Goal: Task Accomplishment & Management: Manage account settings

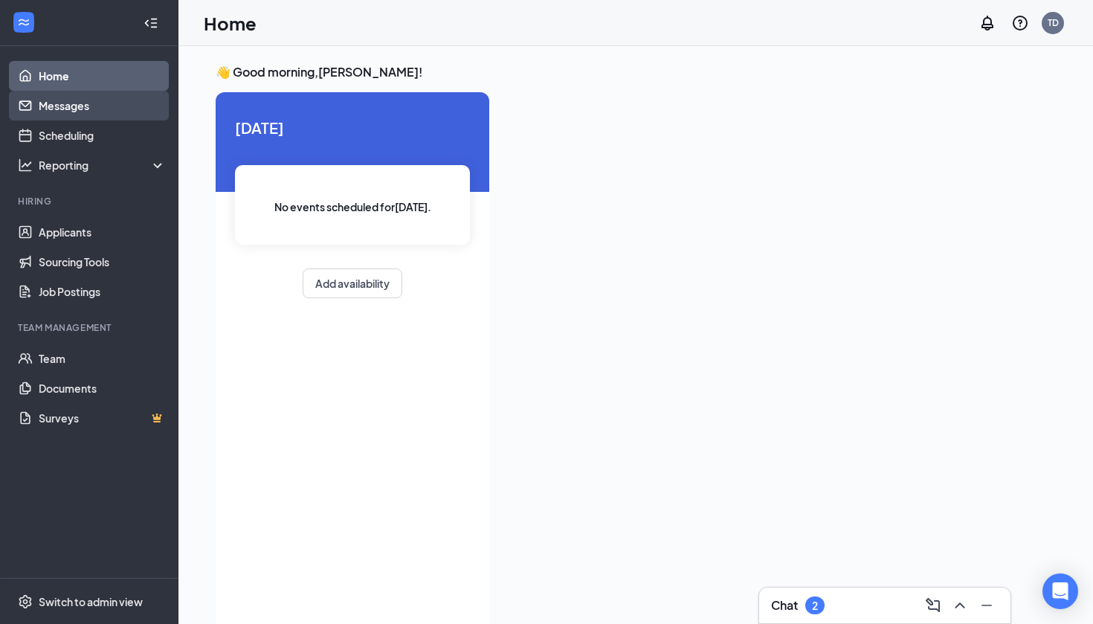
click at [70, 114] on link "Messages" at bounding box center [102, 106] width 127 height 30
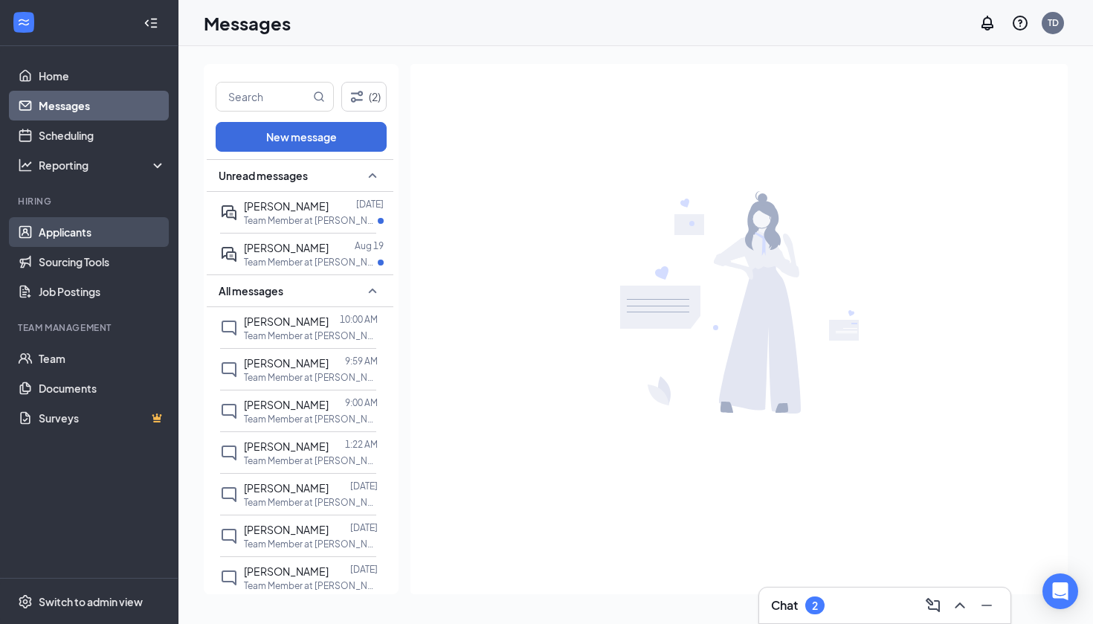
click at [95, 239] on link "Applicants" at bounding box center [102, 232] width 127 height 30
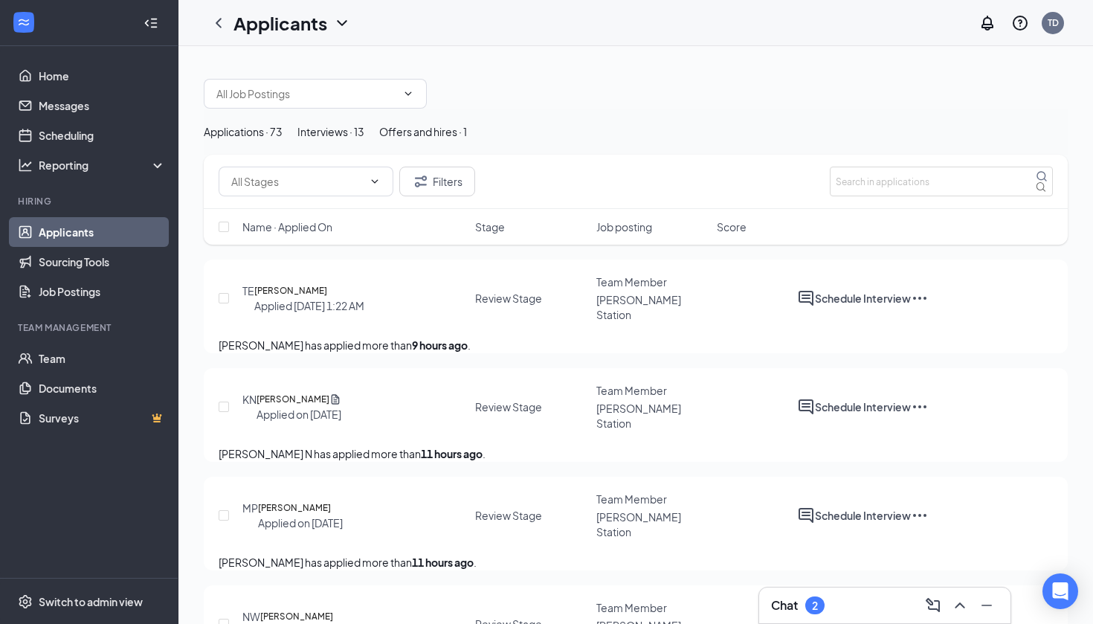
click at [364, 138] on div "Interviews · 13" at bounding box center [330, 131] width 67 height 16
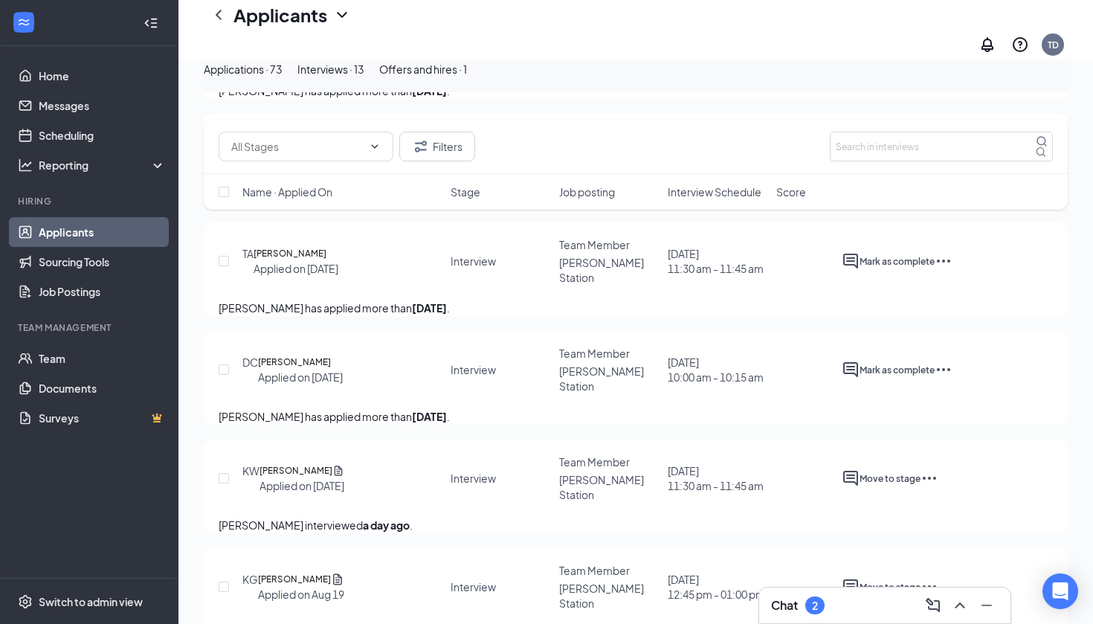
scroll to position [508, 0]
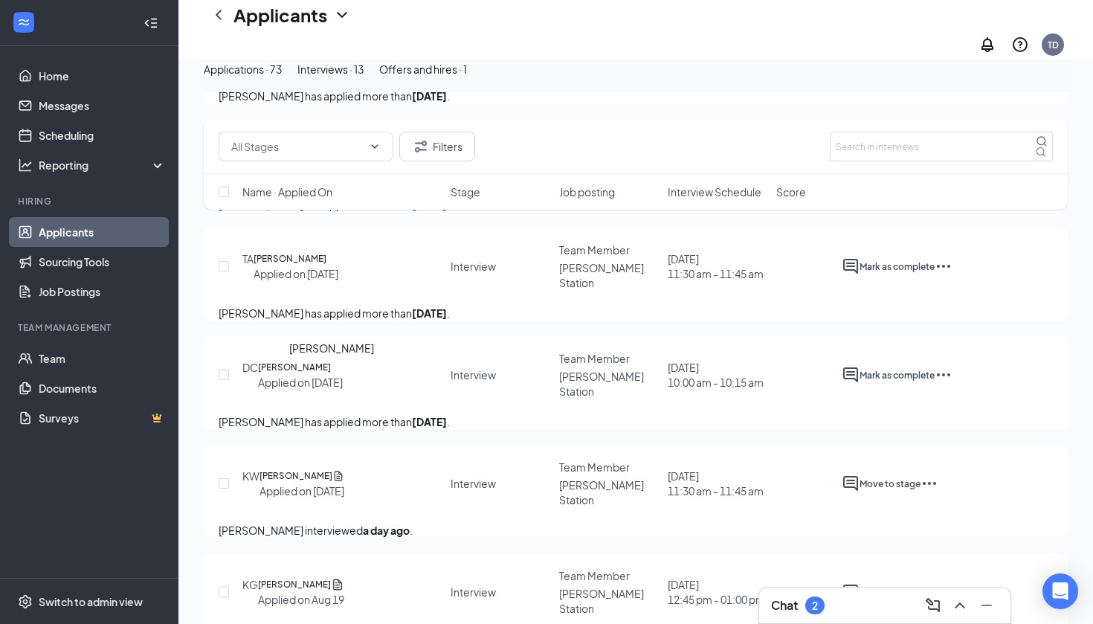
click at [331, 375] on h5 "[PERSON_NAME]" at bounding box center [294, 367] width 73 height 15
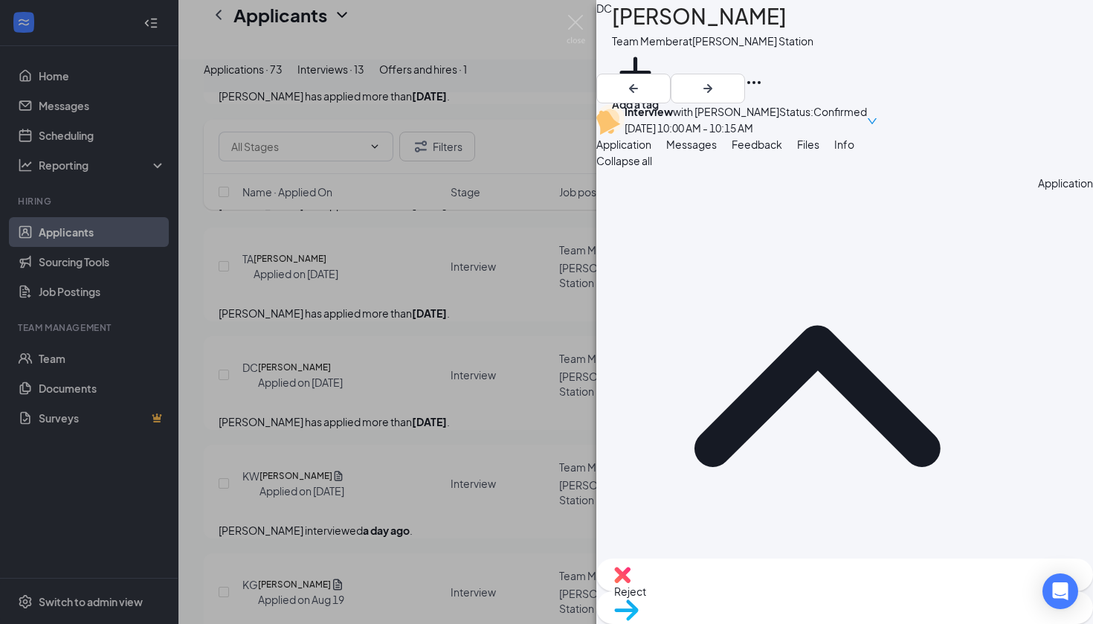
click at [478, 257] on div "DC [PERSON_NAME] Team Member at [PERSON_NAME][GEOGRAPHIC_DATA] Add a tag Interv…" at bounding box center [546, 312] width 1093 height 624
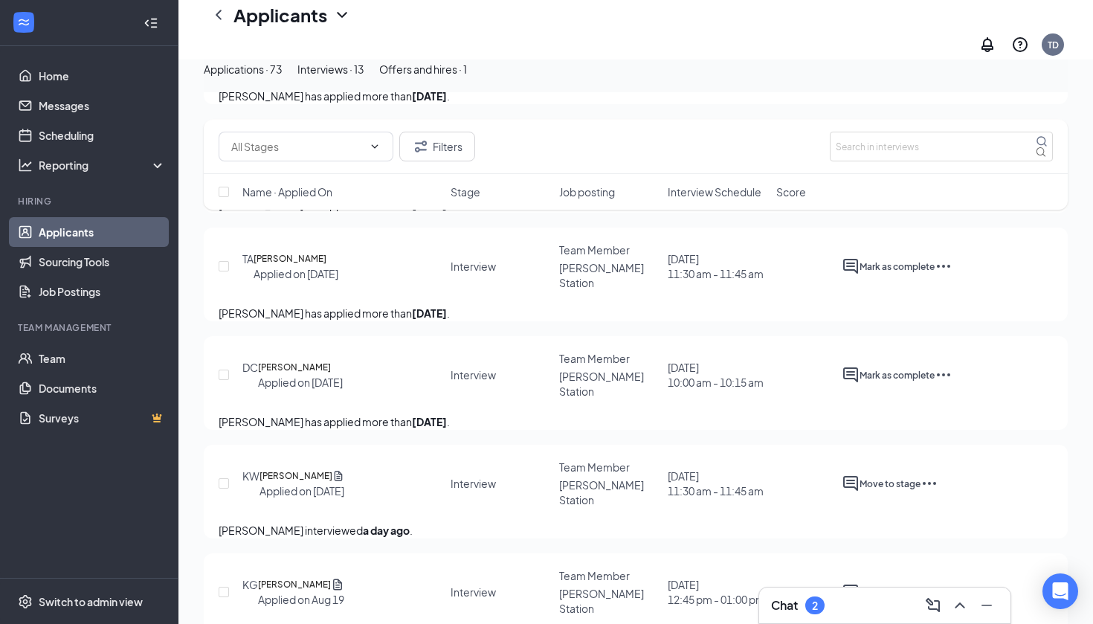
click at [283, 77] on div "Applications · 73" at bounding box center [243, 69] width 79 height 16
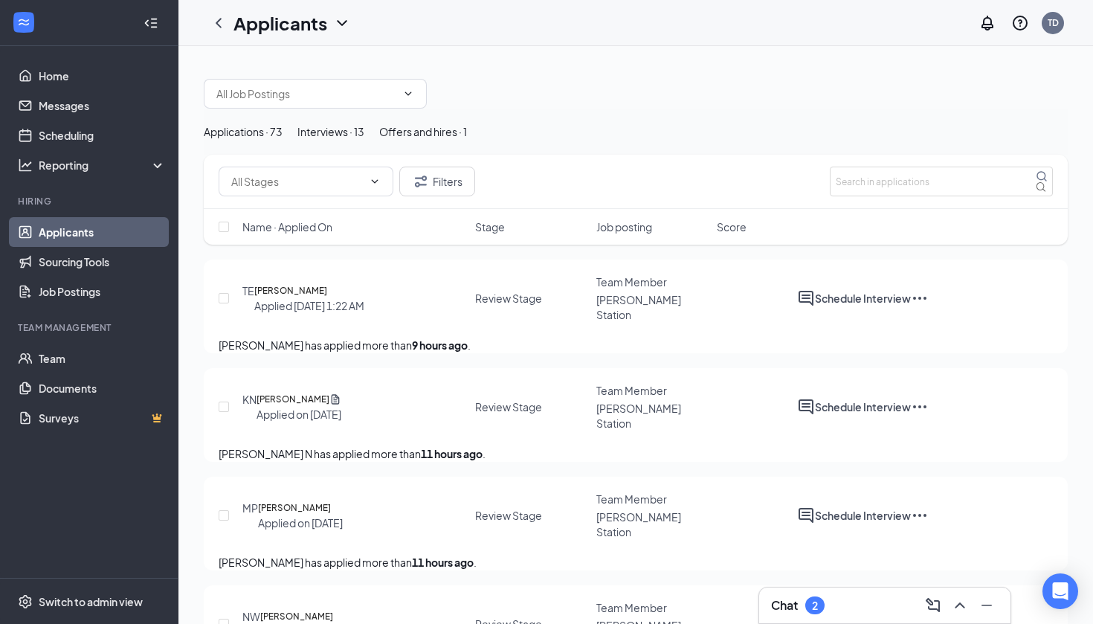
click at [400, 122] on div "Applications · 73 Interviews · 13 Offers and hires · 1" at bounding box center [636, 132] width 864 height 46
click at [364, 137] on div "Interviews · 13" at bounding box center [330, 131] width 67 height 16
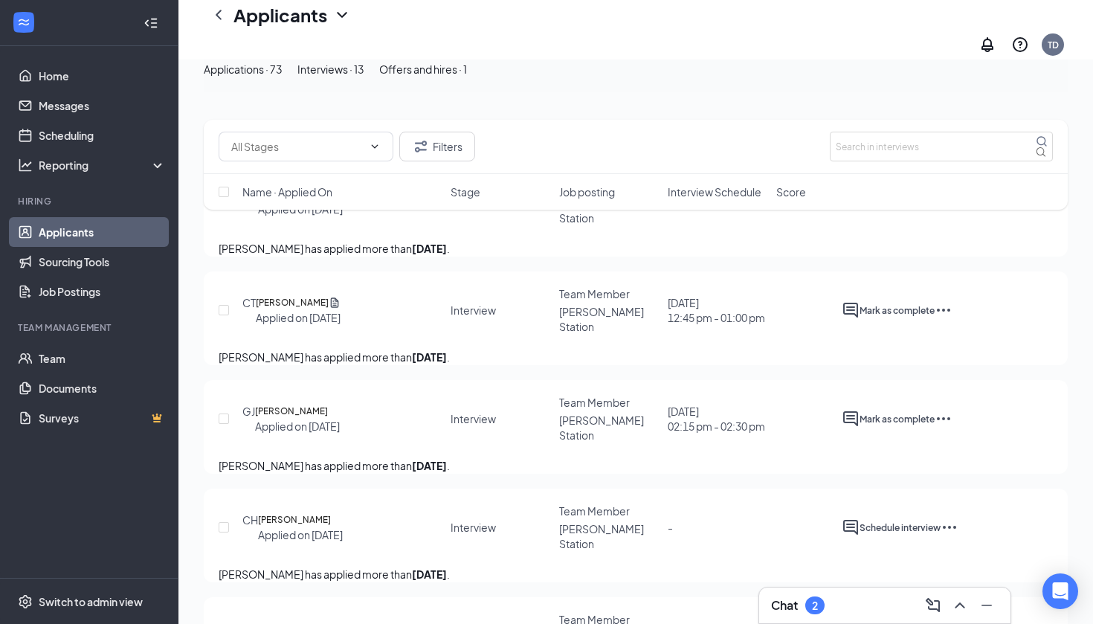
scroll to position [84, 0]
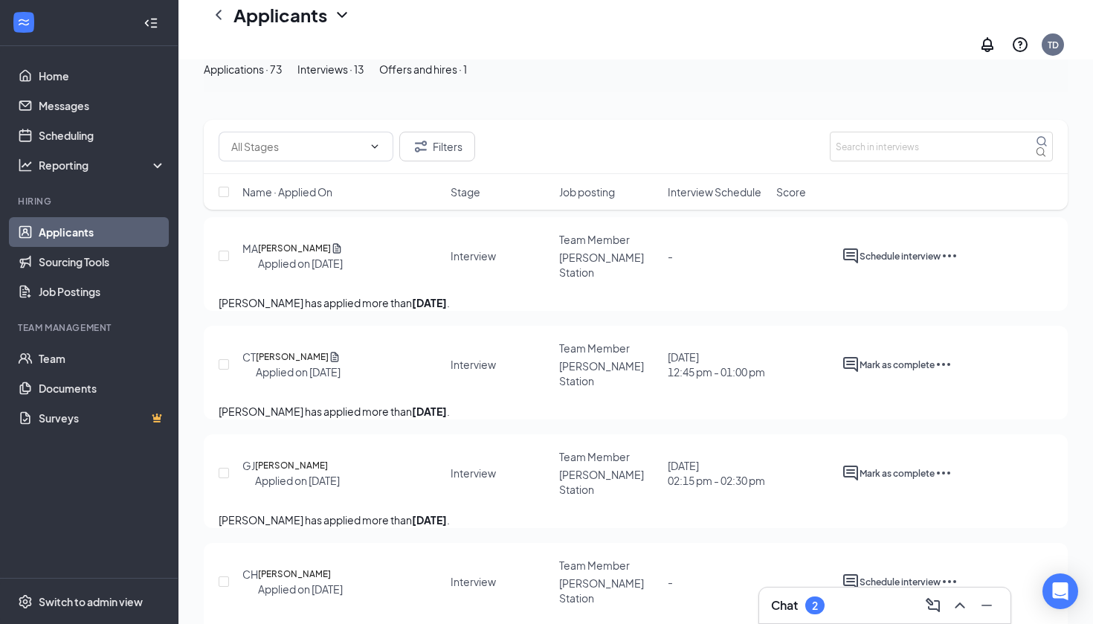
click at [270, 77] on button "Applications · 73" at bounding box center [243, 69] width 79 height 16
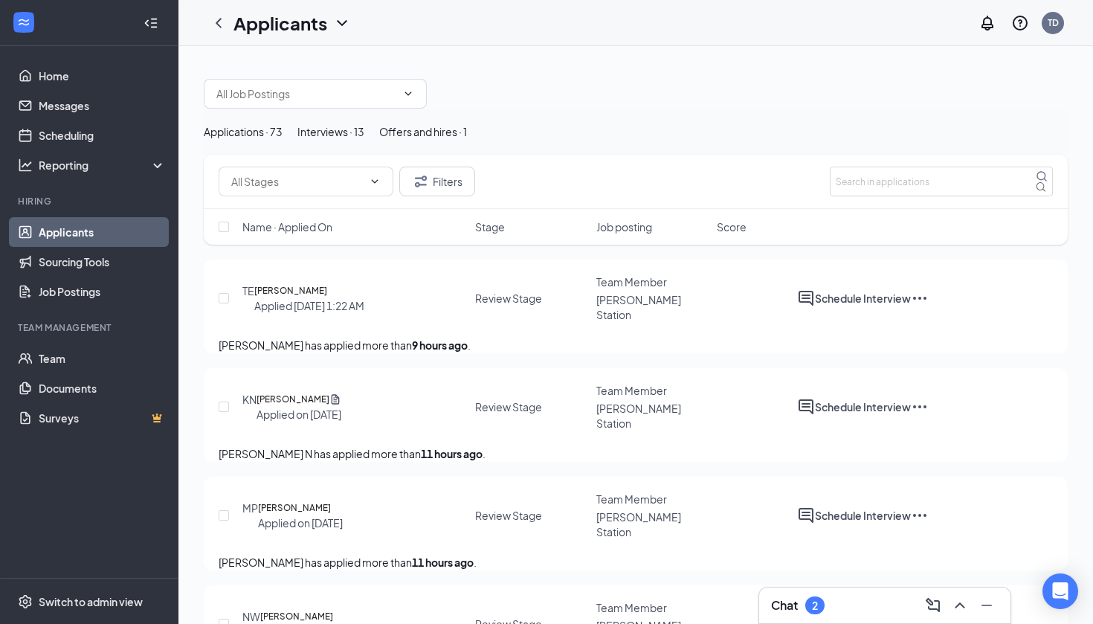
click at [364, 140] on div "Interviews · 13" at bounding box center [330, 131] width 67 height 16
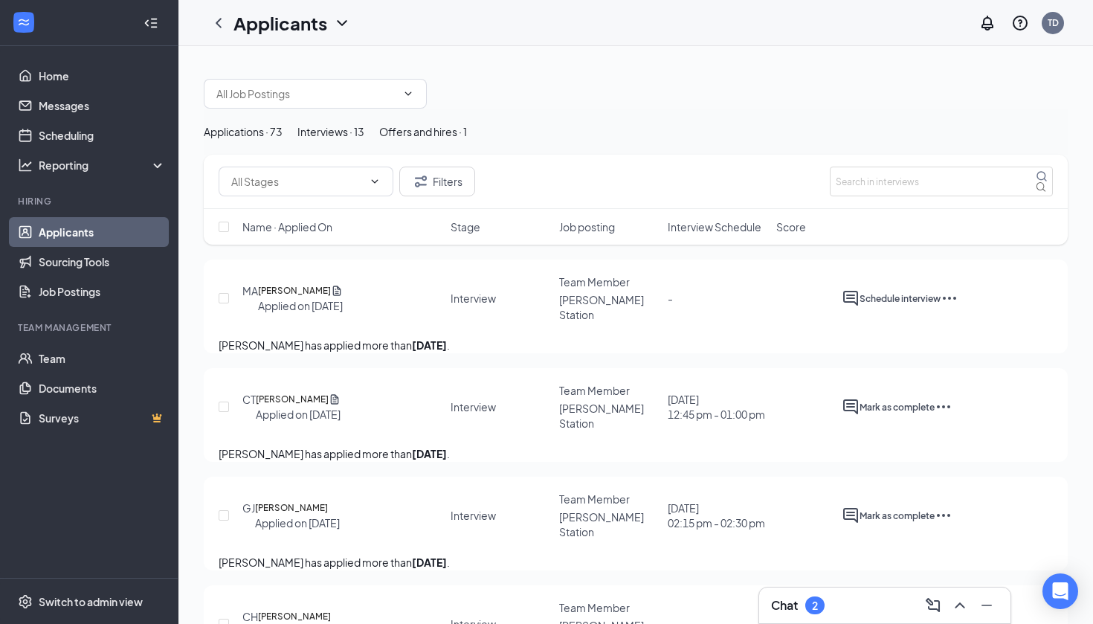
click at [283, 140] on div "Applications · 73" at bounding box center [243, 131] width 79 height 16
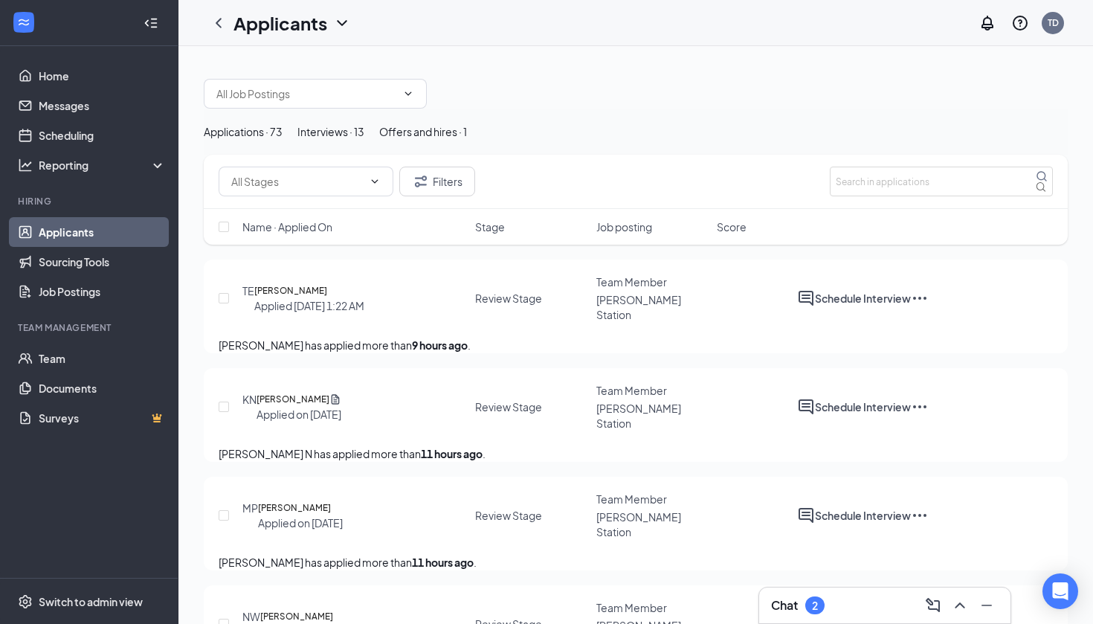
click at [364, 140] on button "Interviews · 13" at bounding box center [330, 131] width 67 height 16
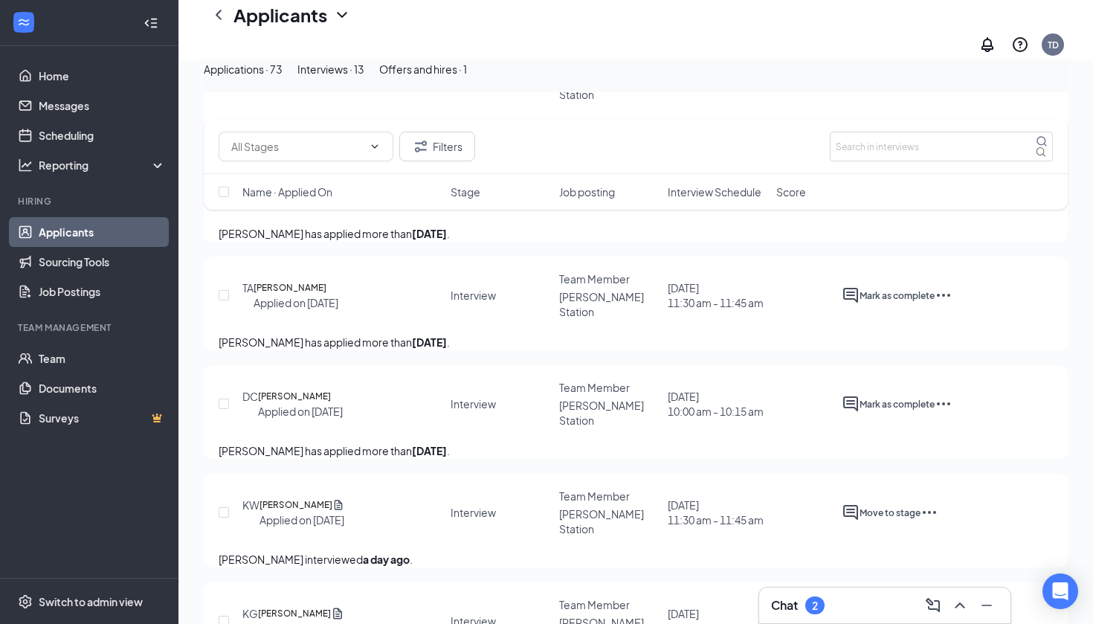
scroll to position [483, 0]
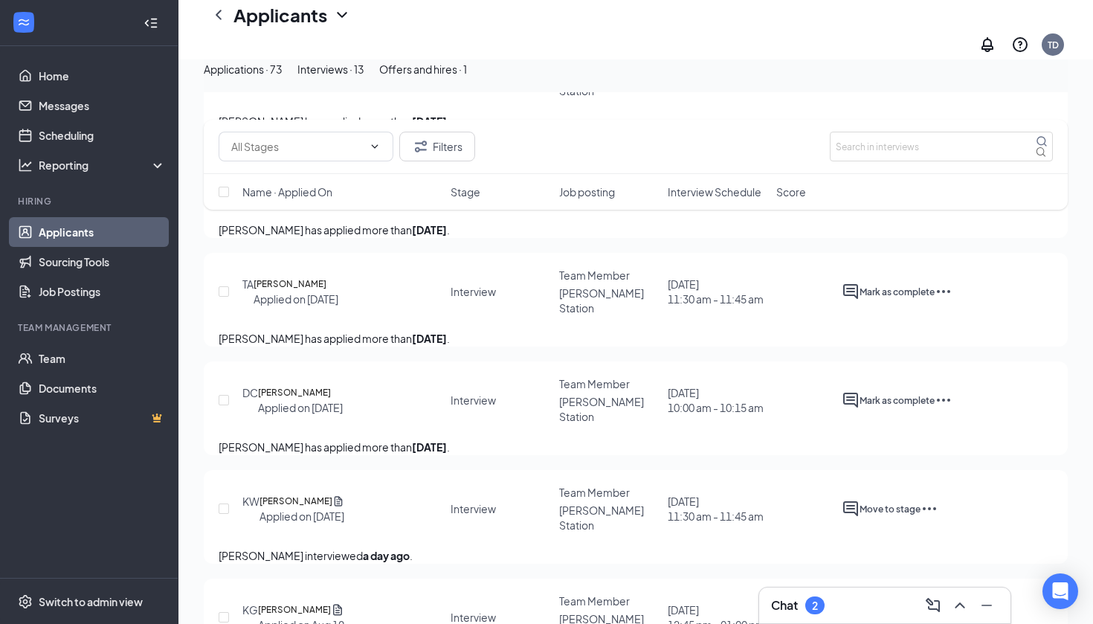
click at [283, 77] on div "Applications · 73" at bounding box center [243, 69] width 79 height 16
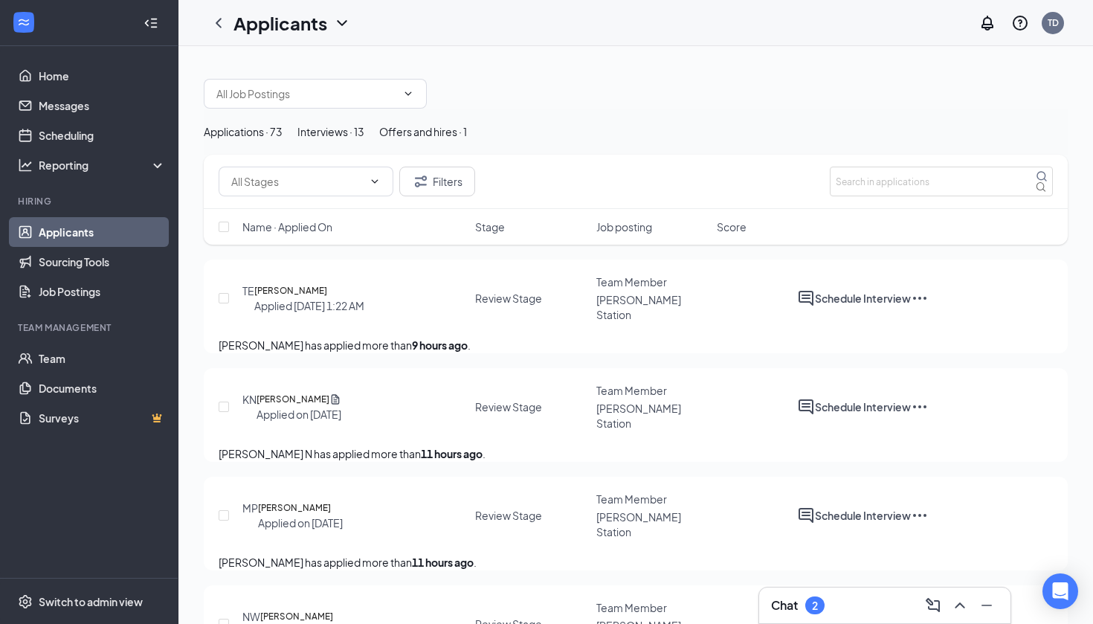
click at [364, 140] on div "Interviews · 13" at bounding box center [330, 131] width 67 height 16
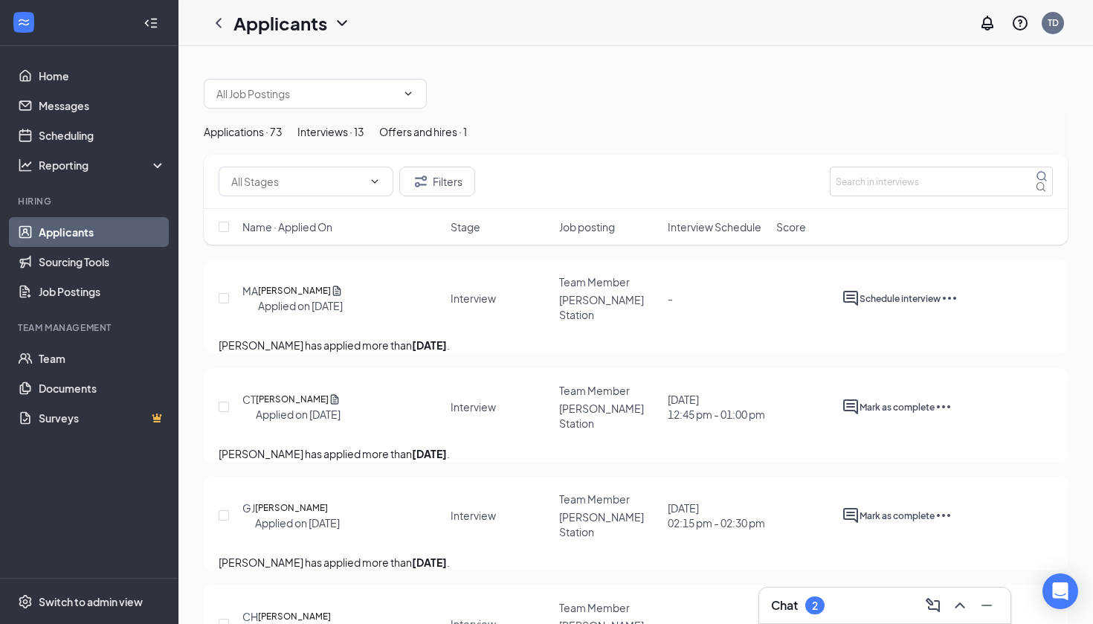
click at [283, 139] on div "Applications · 73" at bounding box center [243, 131] width 79 height 16
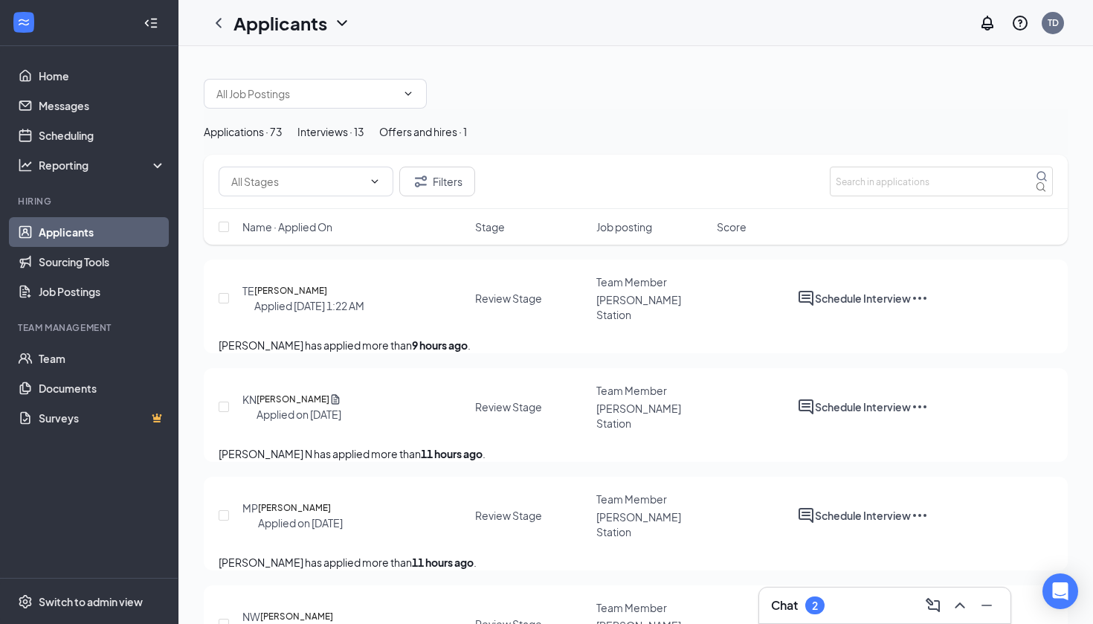
click at [364, 132] on button "Interviews · 13" at bounding box center [330, 131] width 67 height 16
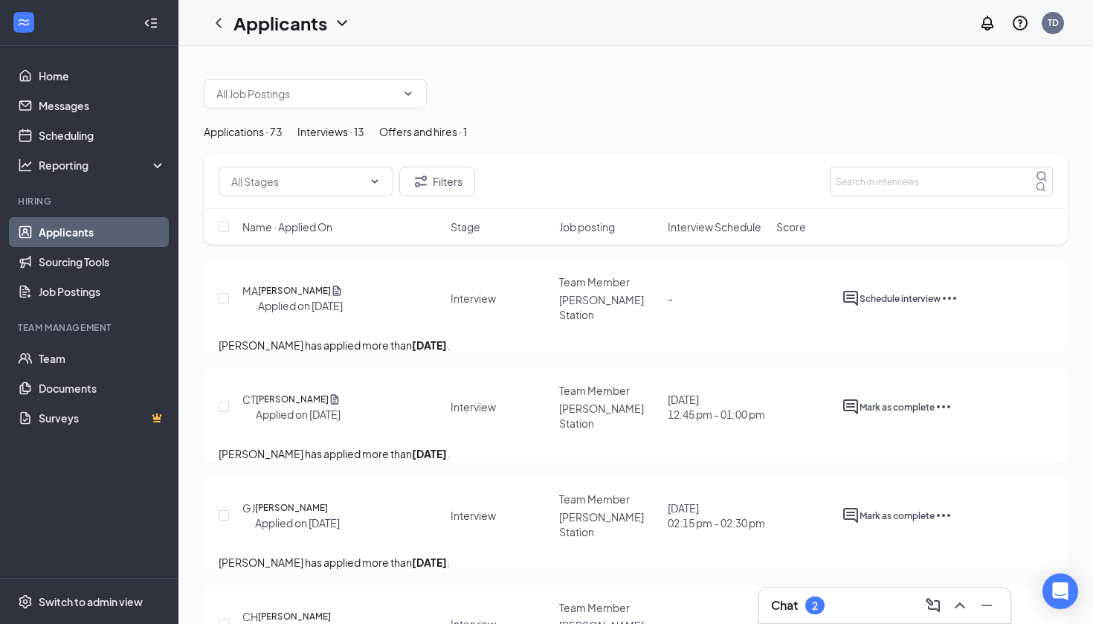
click at [274, 140] on div "Applications · 73" at bounding box center [243, 131] width 79 height 16
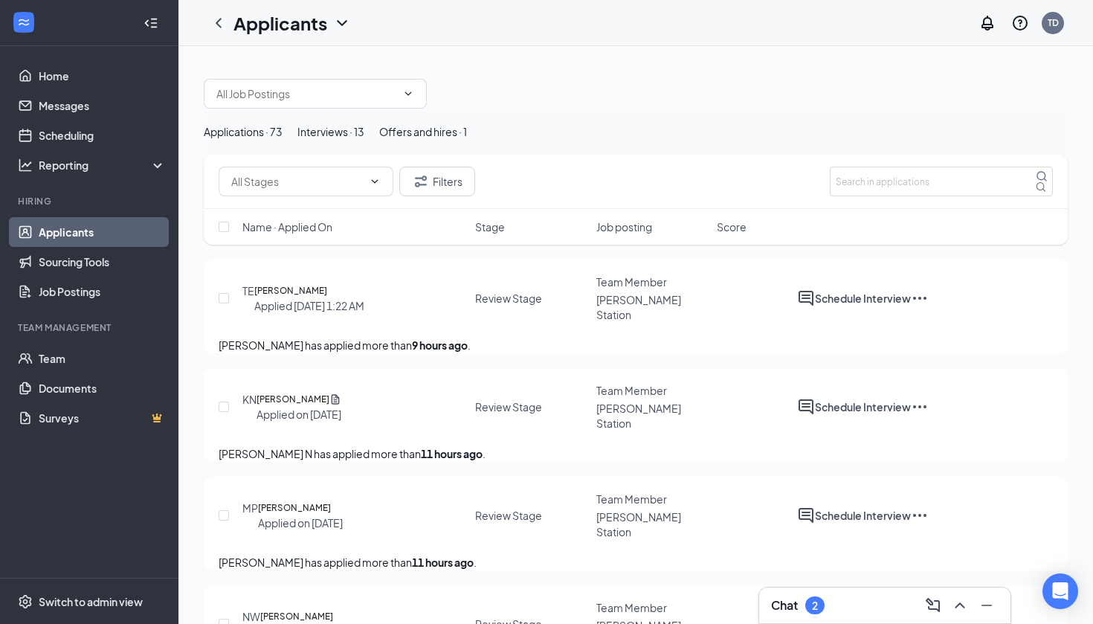
click at [364, 140] on button "Interviews · 13" at bounding box center [330, 131] width 67 height 16
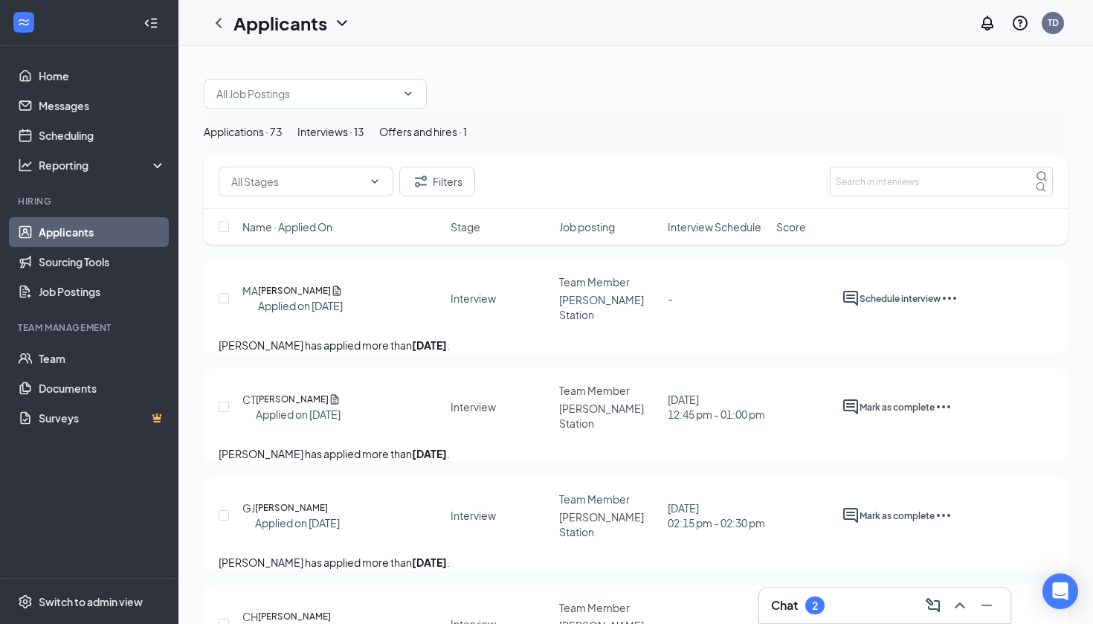
click at [283, 140] on div "Applications · 73" at bounding box center [243, 131] width 79 height 16
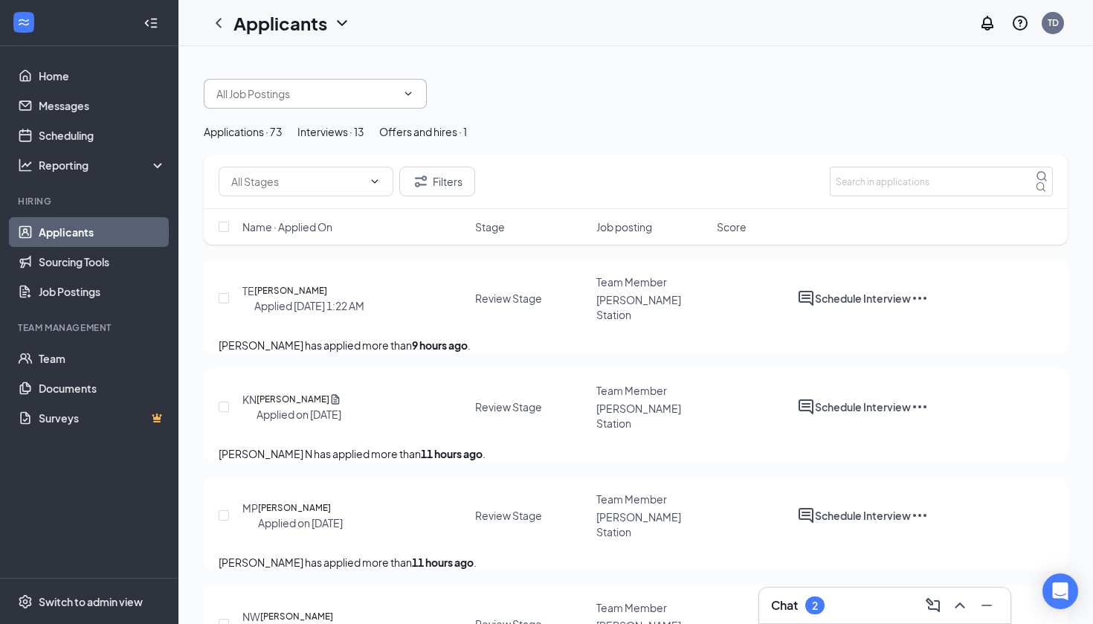
click at [410, 97] on icon "ChevronDown" at bounding box center [408, 94] width 12 height 12
click at [422, 91] on span at bounding box center [315, 94] width 223 height 30
click at [364, 140] on div "Interviews · 13" at bounding box center [330, 131] width 67 height 16
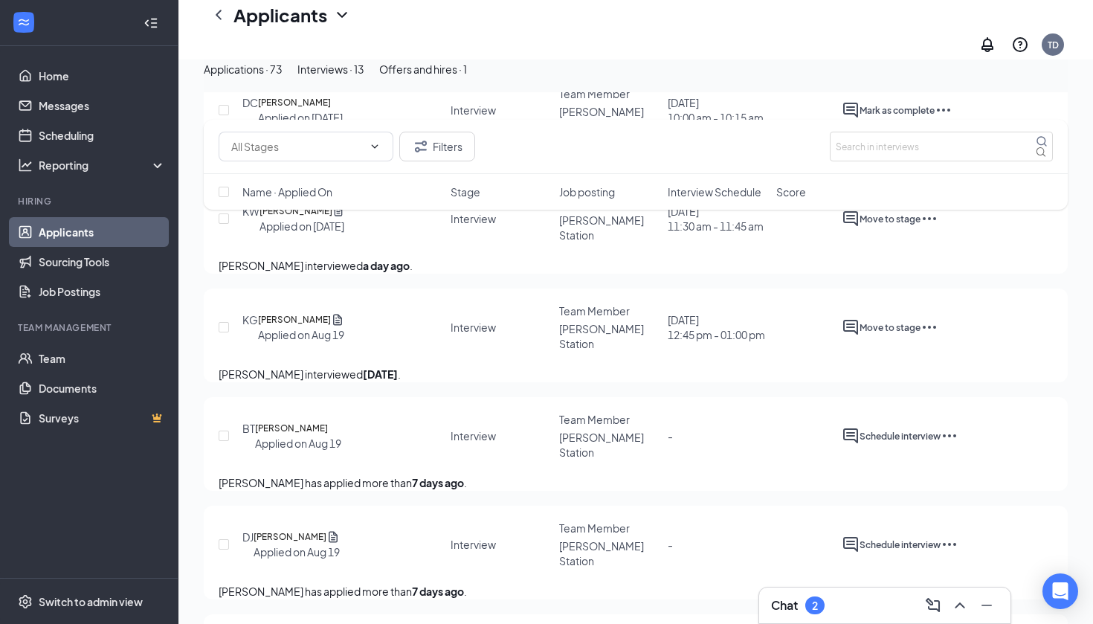
scroll to position [702, 0]
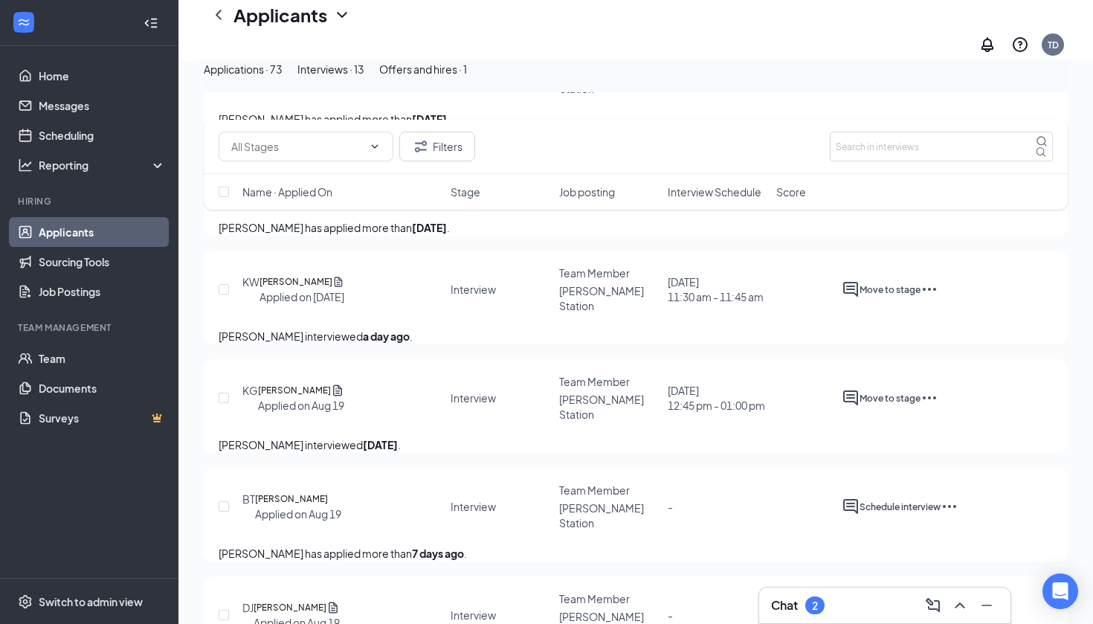
click at [301, 289] on div "KW [PERSON_NAME] Applied on [DATE] Interview Team Member [PERSON_NAME] Station …" at bounding box center [636, 298] width 864 height 94
click at [309, 289] on h5 "[PERSON_NAME]" at bounding box center [295, 281] width 73 height 15
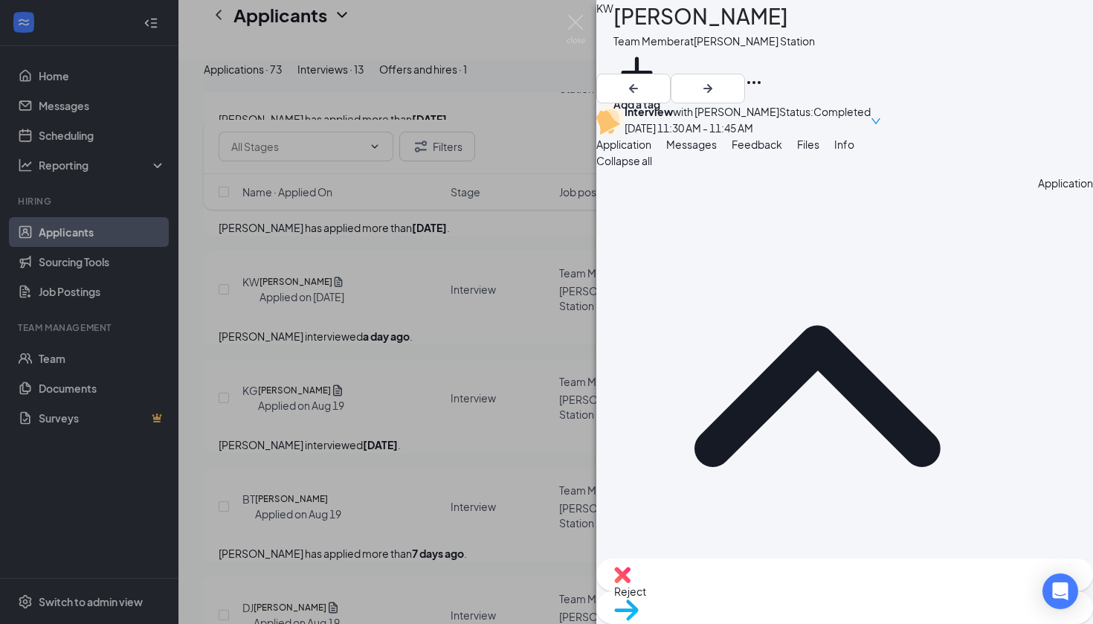
click at [618, 247] on icon "ChevronUp" at bounding box center [817, 396] width 442 height 442
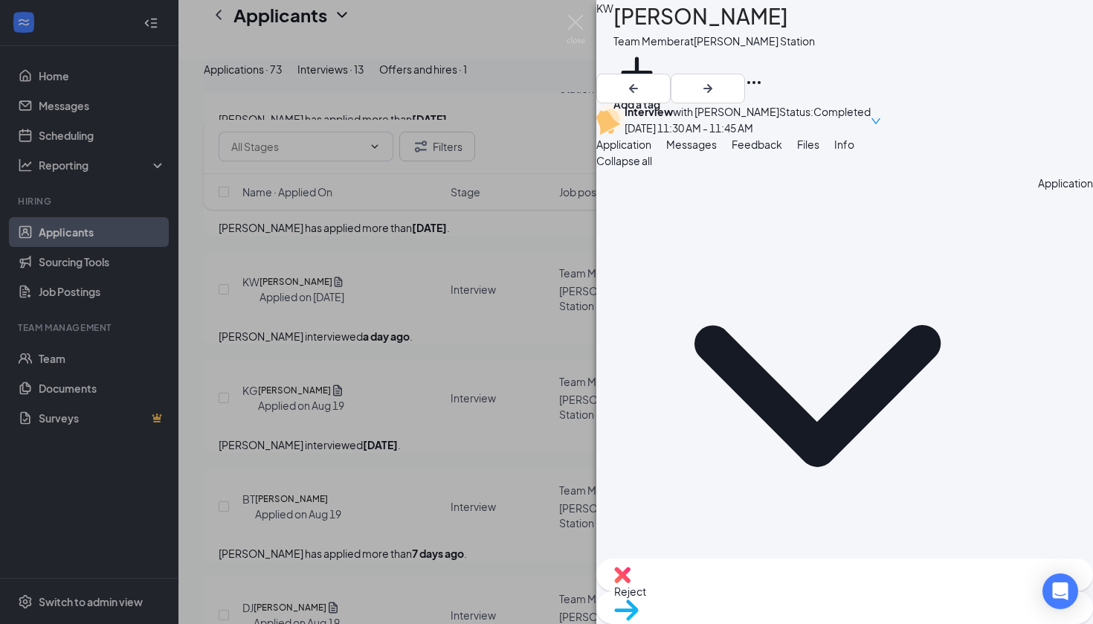
click at [694, 325] on icon "ChevronDown" at bounding box center [817, 396] width 246 height 142
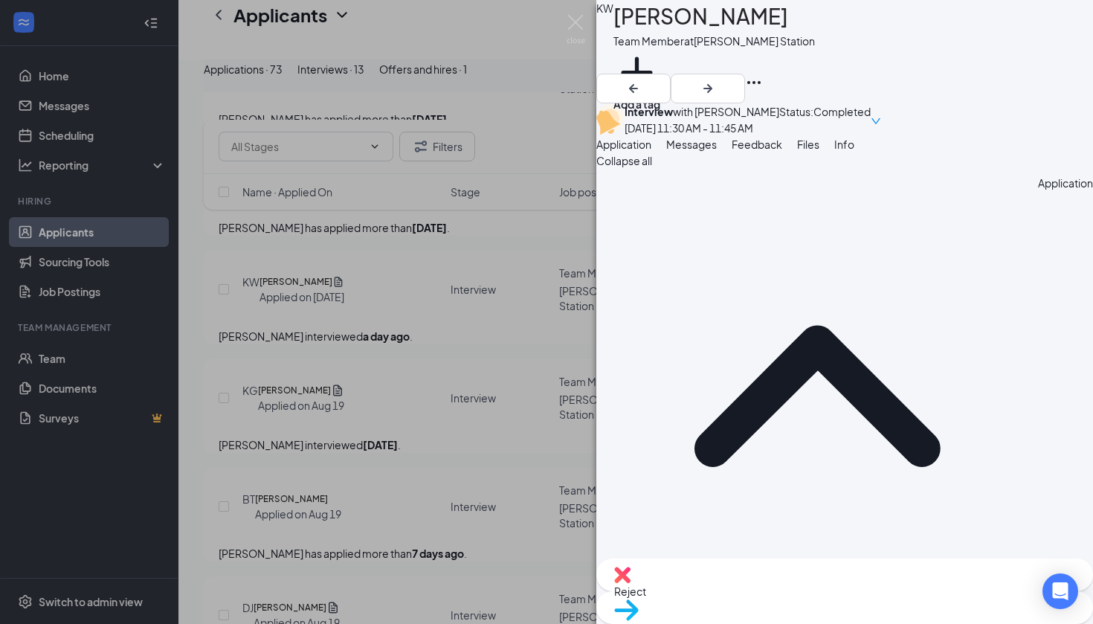
click at [626, 245] on div "Application" at bounding box center [844, 396] width 497 height 454
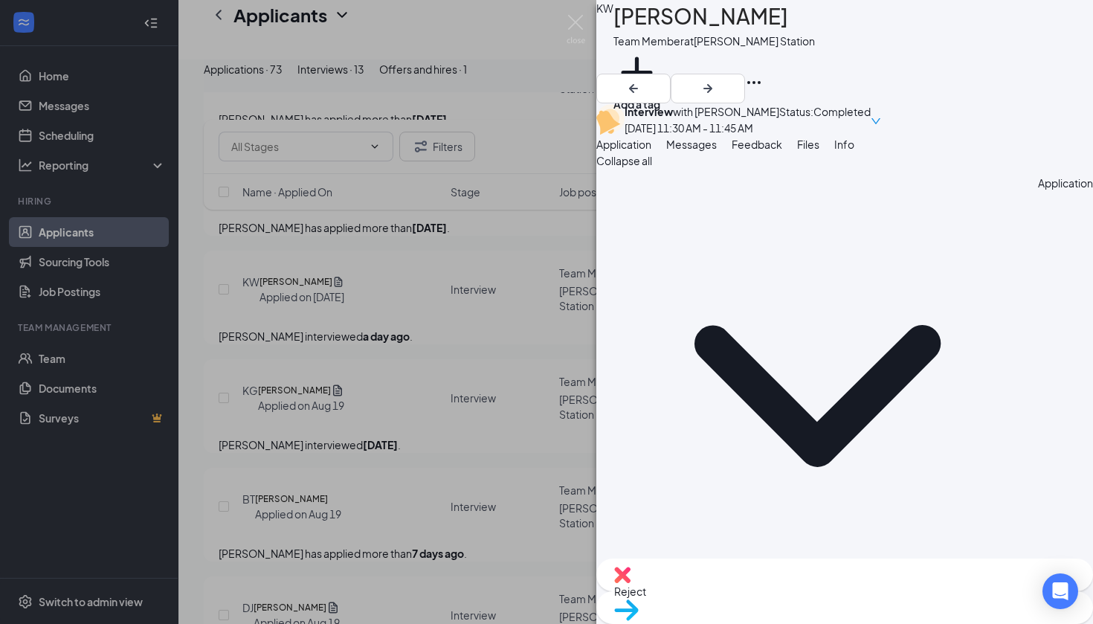
click at [626, 246] on div "Application" at bounding box center [844, 396] width 497 height 454
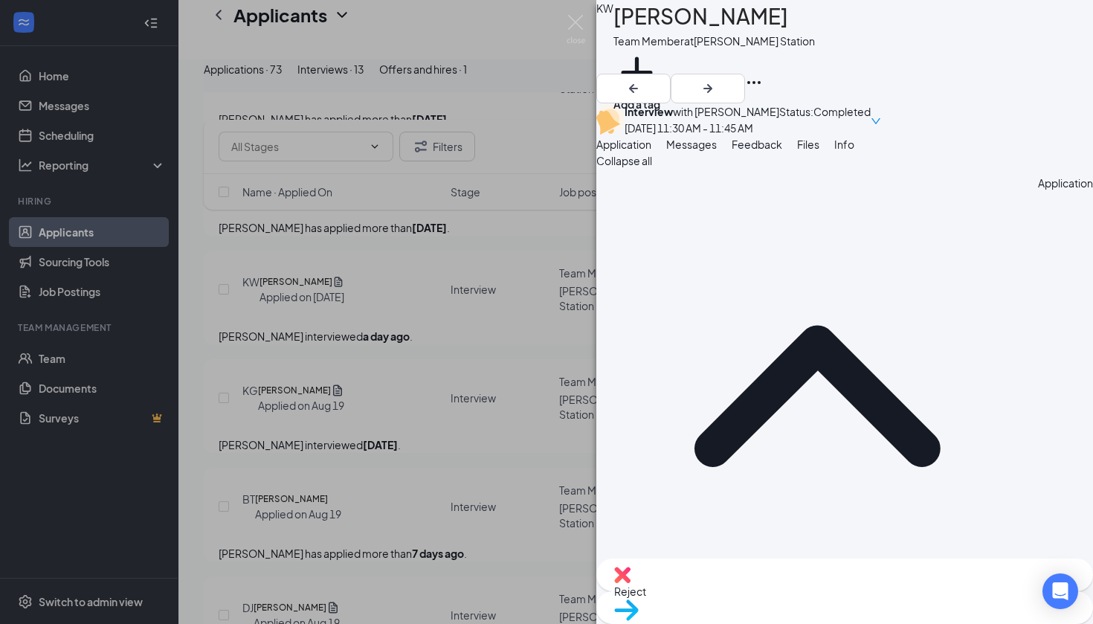
click at [625, 231] on div "Application" at bounding box center [844, 396] width 497 height 454
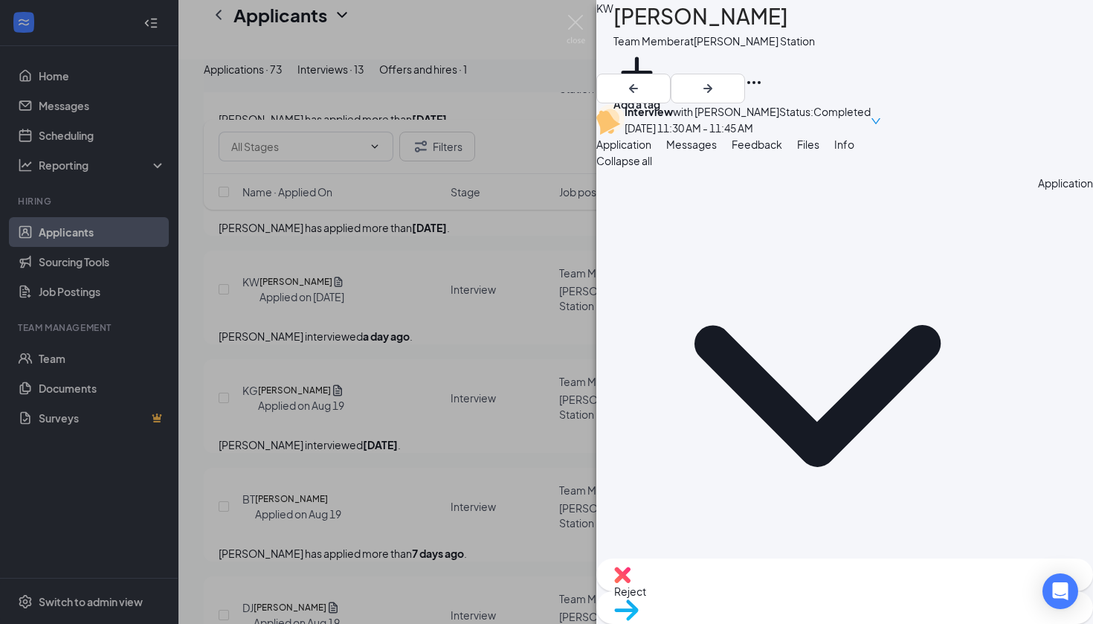
click at [616, 231] on div "Application" at bounding box center [844, 396] width 497 height 454
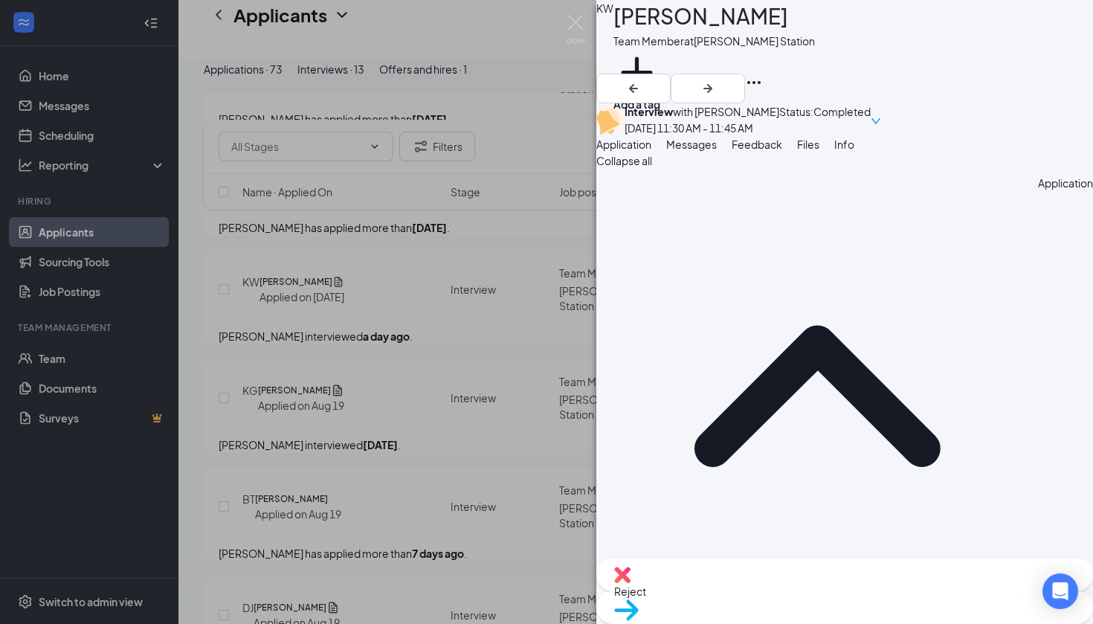
click at [516, 254] on div "KW [PERSON_NAME] Team Member at [PERSON_NAME][GEOGRAPHIC_DATA] Add a tag Interv…" at bounding box center [546, 312] width 1093 height 624
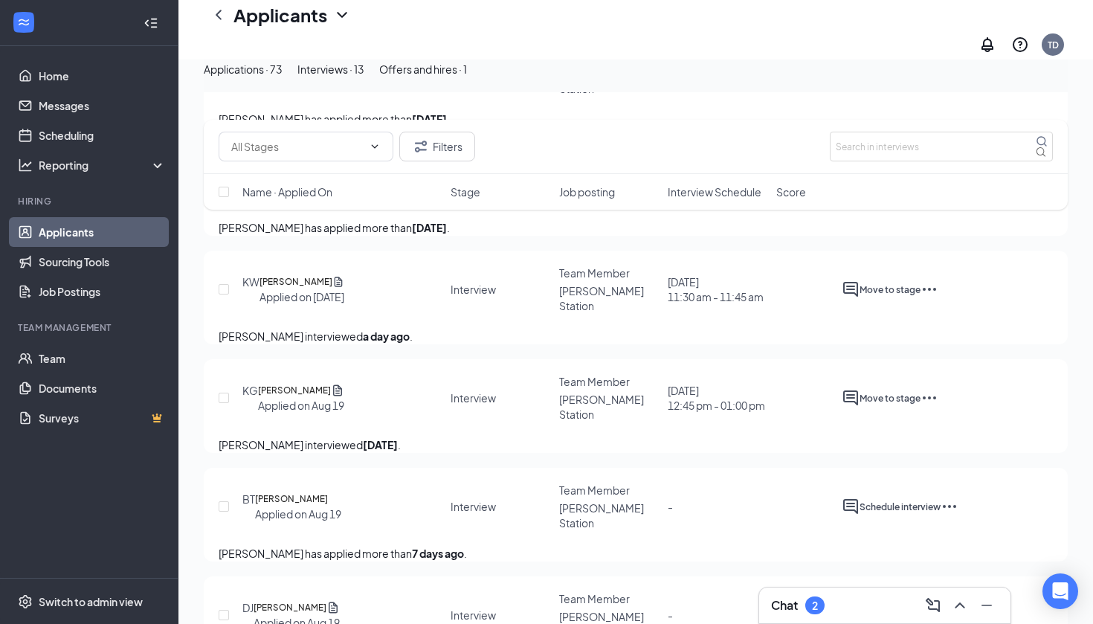
click at [283, 77] on button "Applications · 73" at bounding box center [243, 69] width 79 height 16
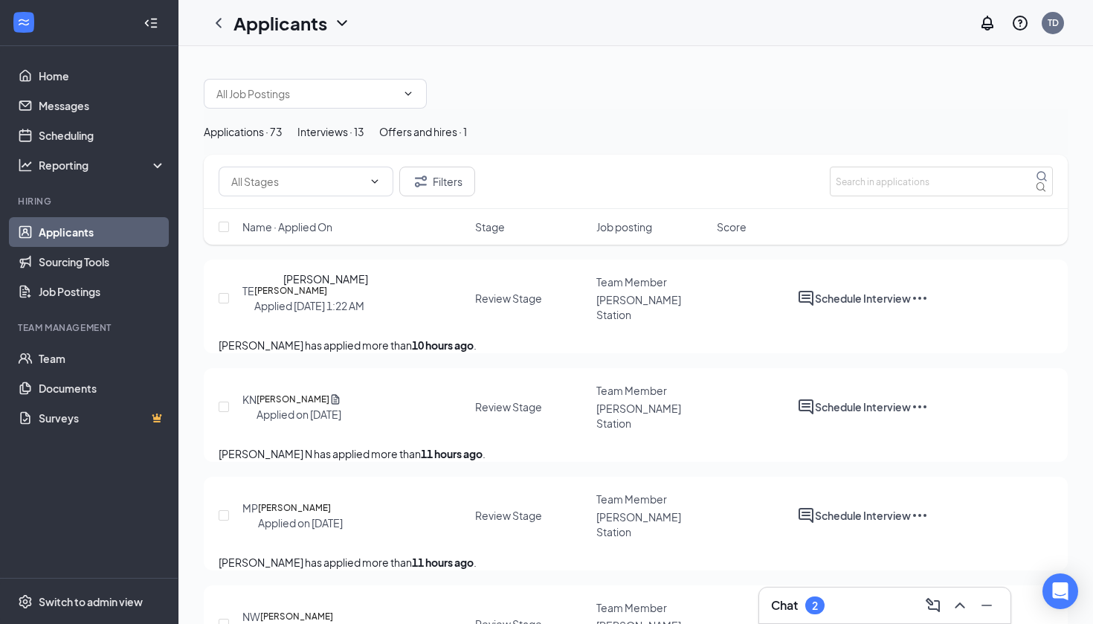
click at [327, 298] on h5 "[PERSON_NAME]" at bounding box center [290, 290] width 73 height 15
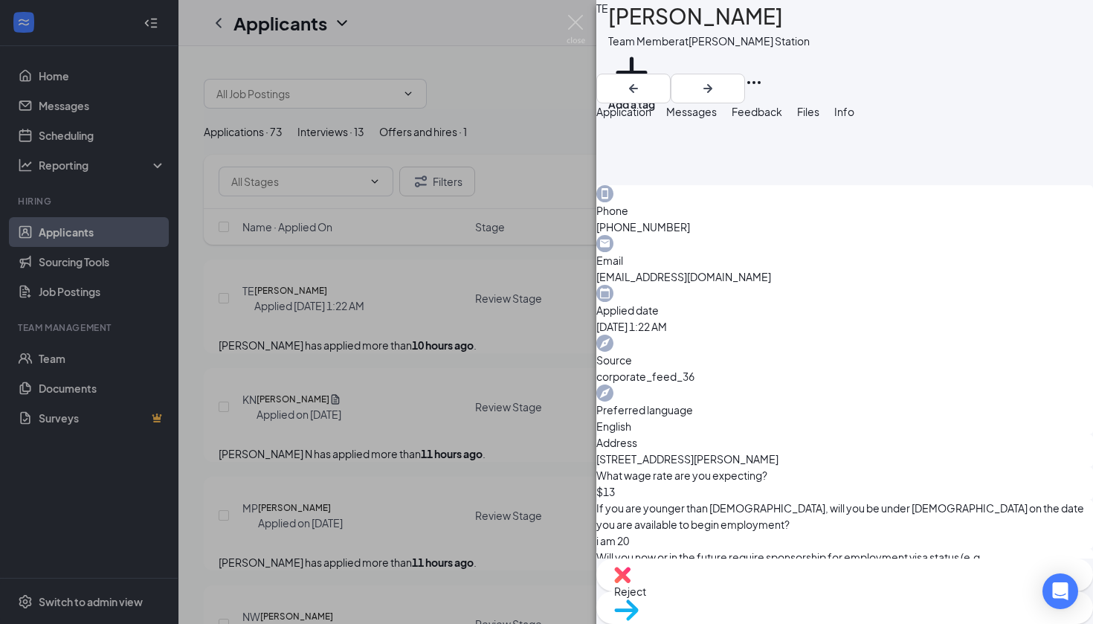
scroll to position [45, 0]
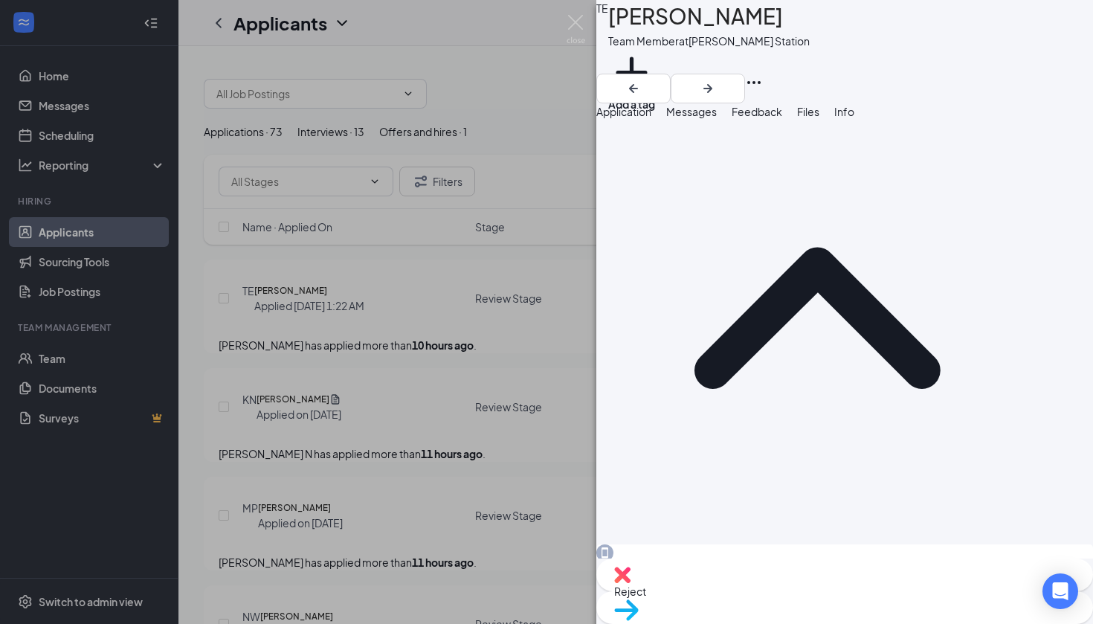
click at [511, 74] on div "TE [PERSON_NAME] Team Member at [PERSON_NAME][GEOGRAPHIC_DATA] Add a tag Applic…" at bounding box center [546, 312] width 1093 height 624
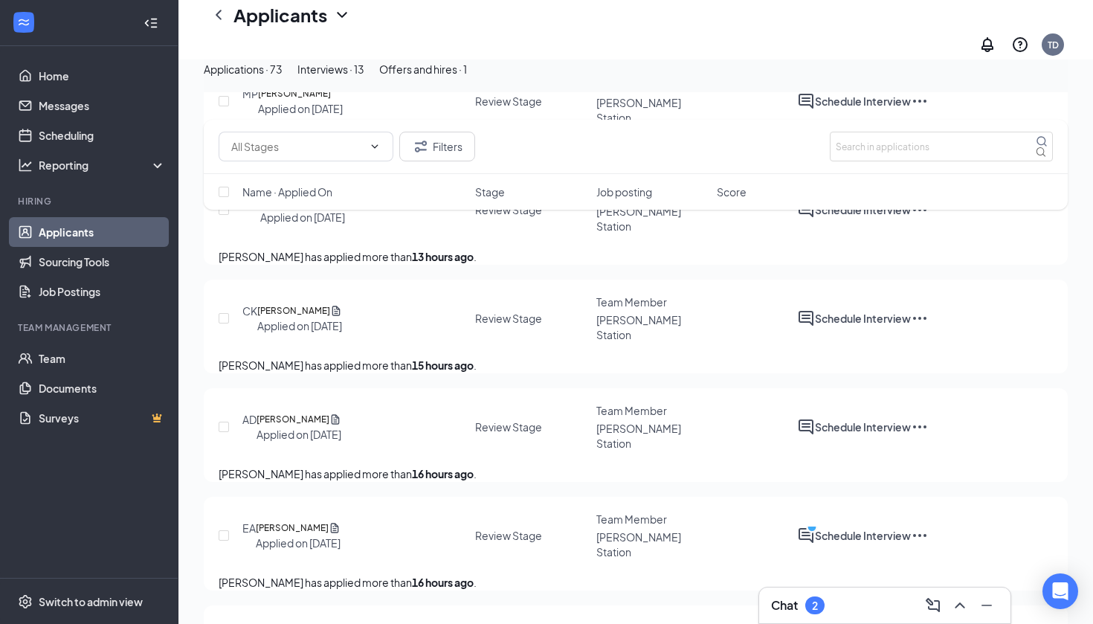
scroll to position [561, 0]
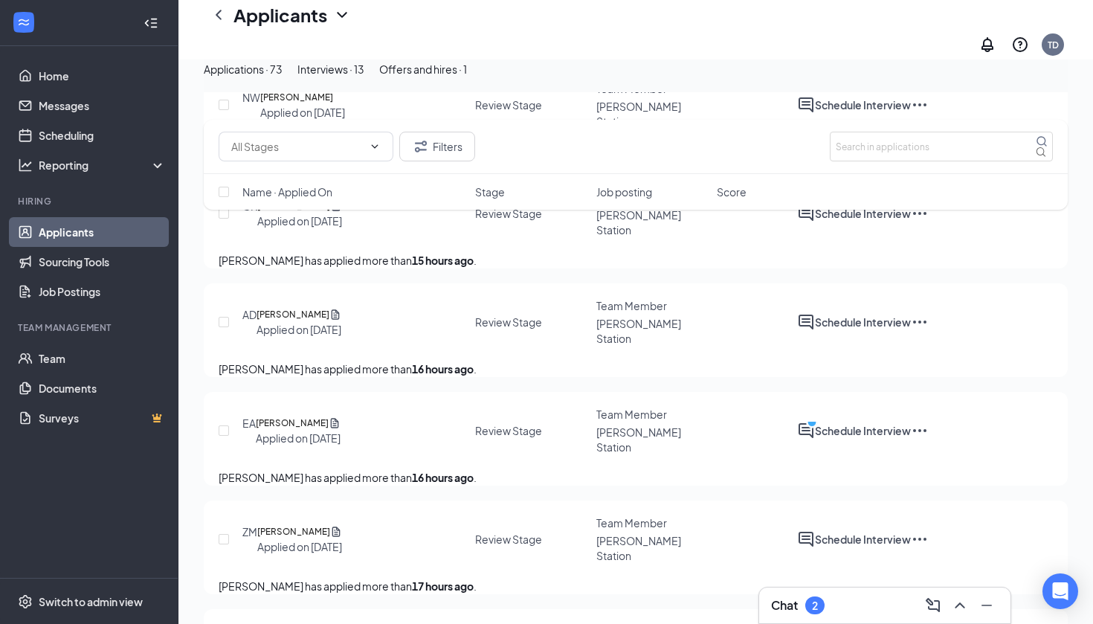
click at [364, 67] on button "Interviews · 13" at bounding box center [330, 69] width 67 height 16
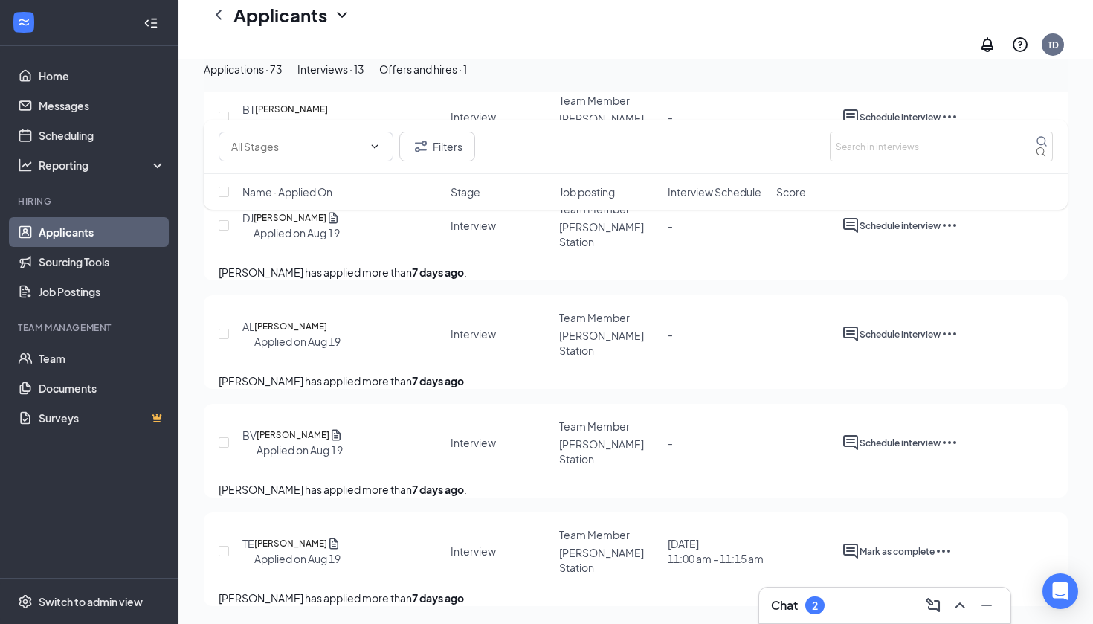
scroll to position [1149, 0]
click at [709, 191] on span "Interview Schedule" at bounding box center [715, 191] width 94 height 15
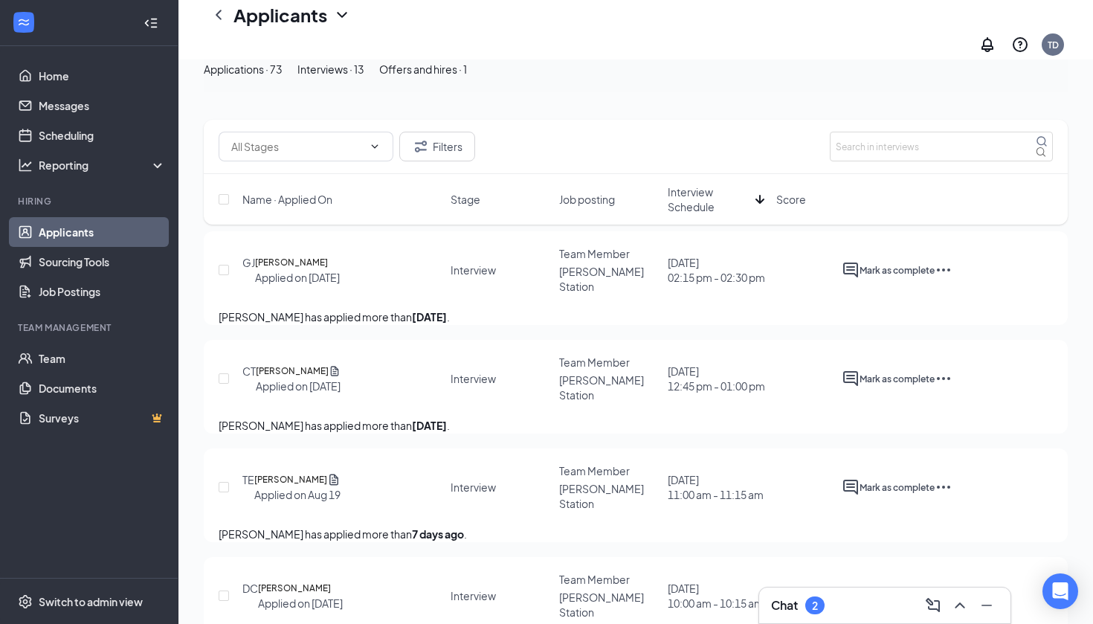
scroll to position [67, 0]
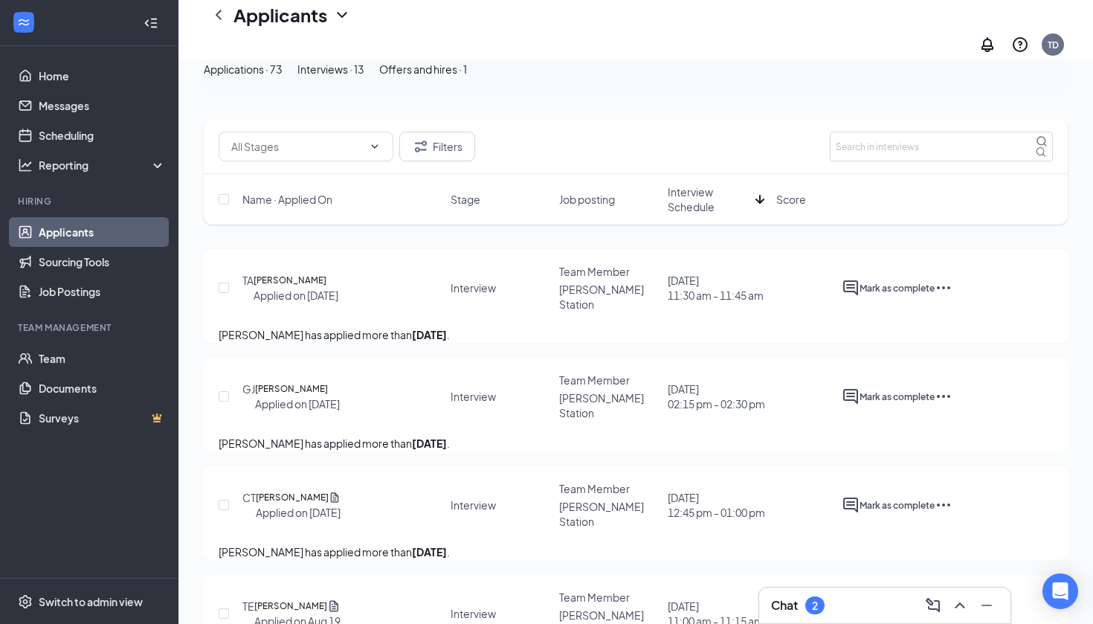
click at [688, 210] on span "Interview Schedule" at bounding box center [709, 199] width 82 height 30
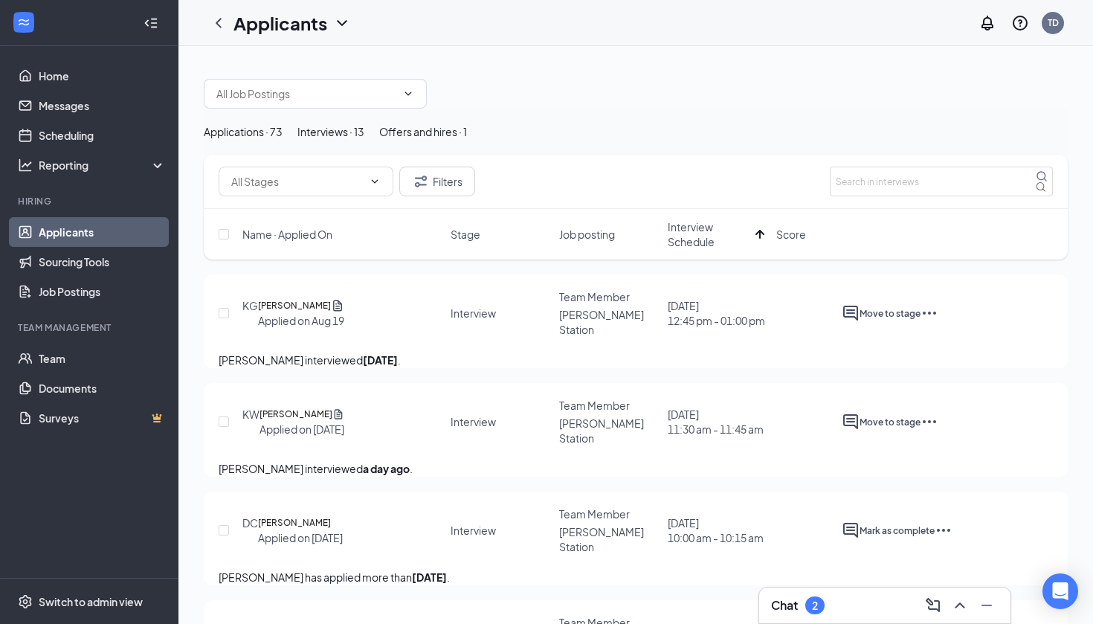
scroll to position [0, 0]
click at [701, 249] on span "Interview Schedule" at bounding box center [709, 234] width 82 height 30
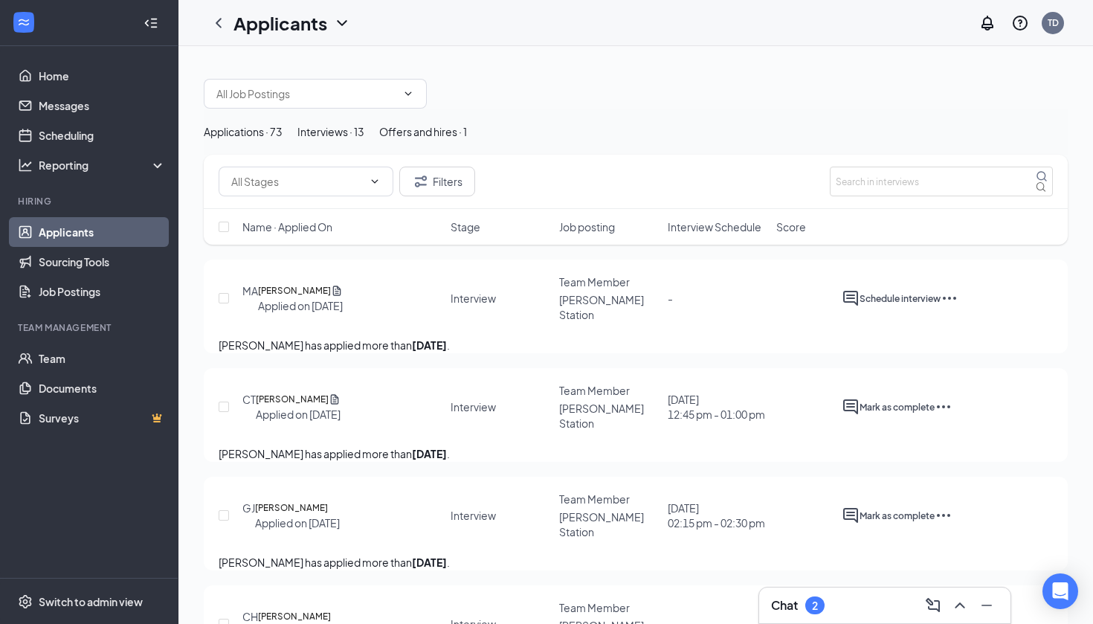
click at [701, 234] on span "Interview Schedule" at bounding box center [715, 226] width 94 height 15
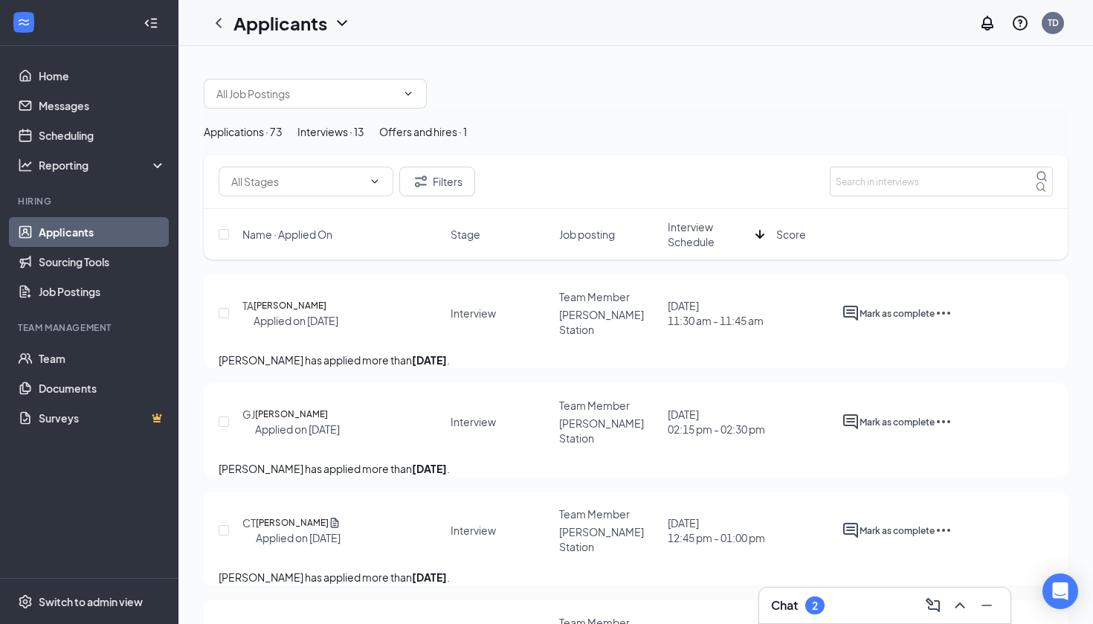
click at [701, 249] on span "Interview Schedule" at bounding box center [709, 234] width 82 height 30
click at [705, 249] on span "Interview Schedule" at bounding box center [709, 234] width 82 height 30
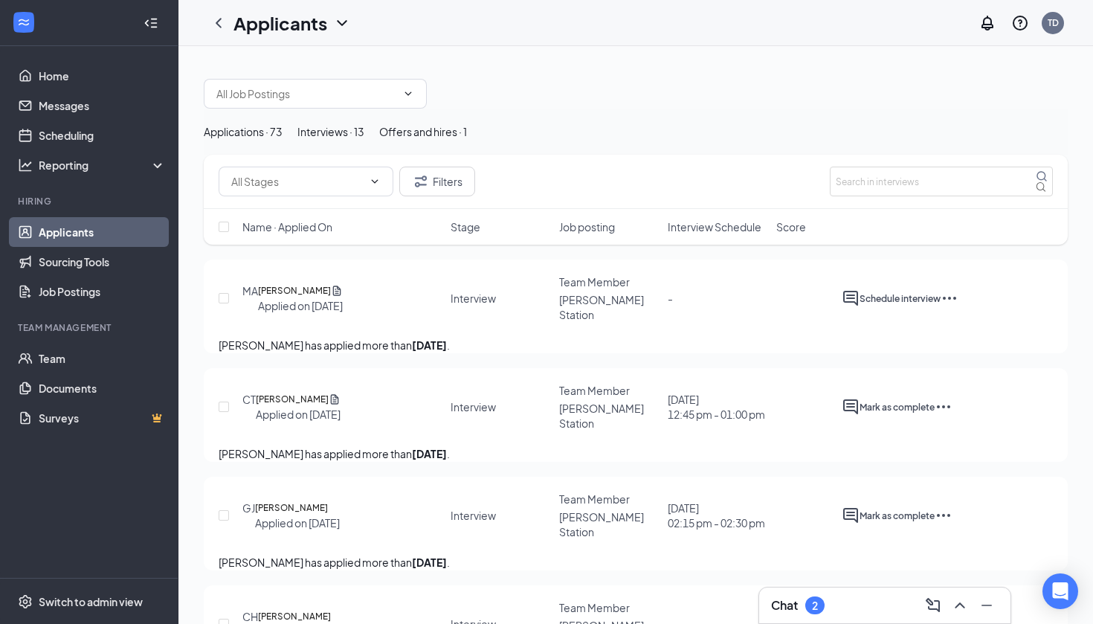
click at [705, 234] on span "Interview Schedule" at bounding box center [715, 226] width 94 height 15
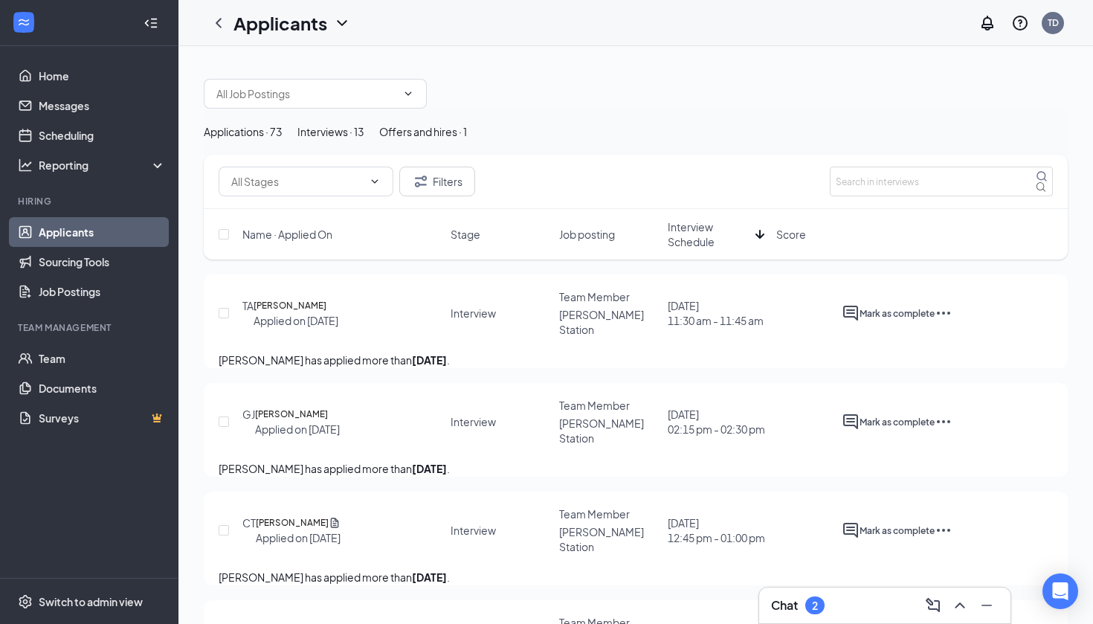
click at [708, 249] on span "Interview Schedule" at bounding box center [709, 234] width 82 height 30
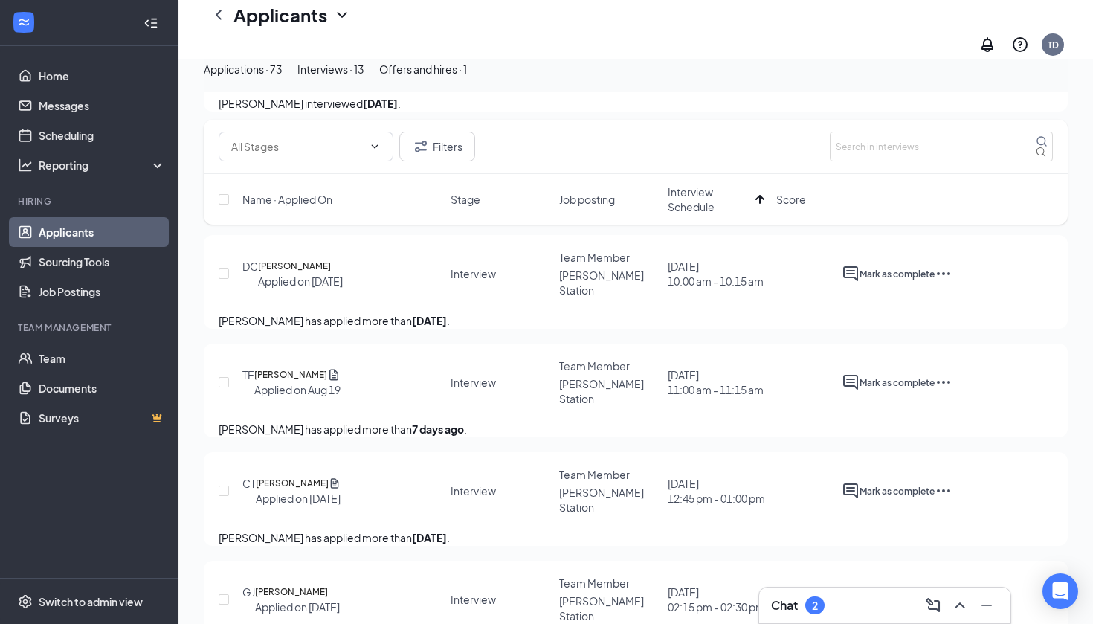
scroll to position [304, 0]
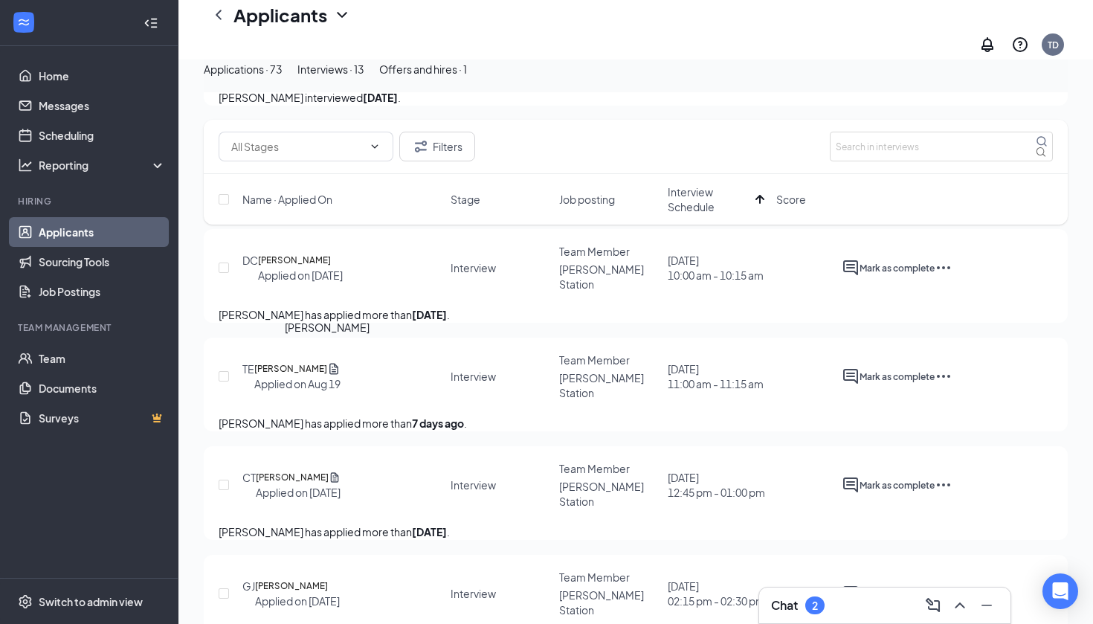
click at [319, 366] on h5 "[PERSON_NAME]" at bounding box center [290, 368] width 73 height 15
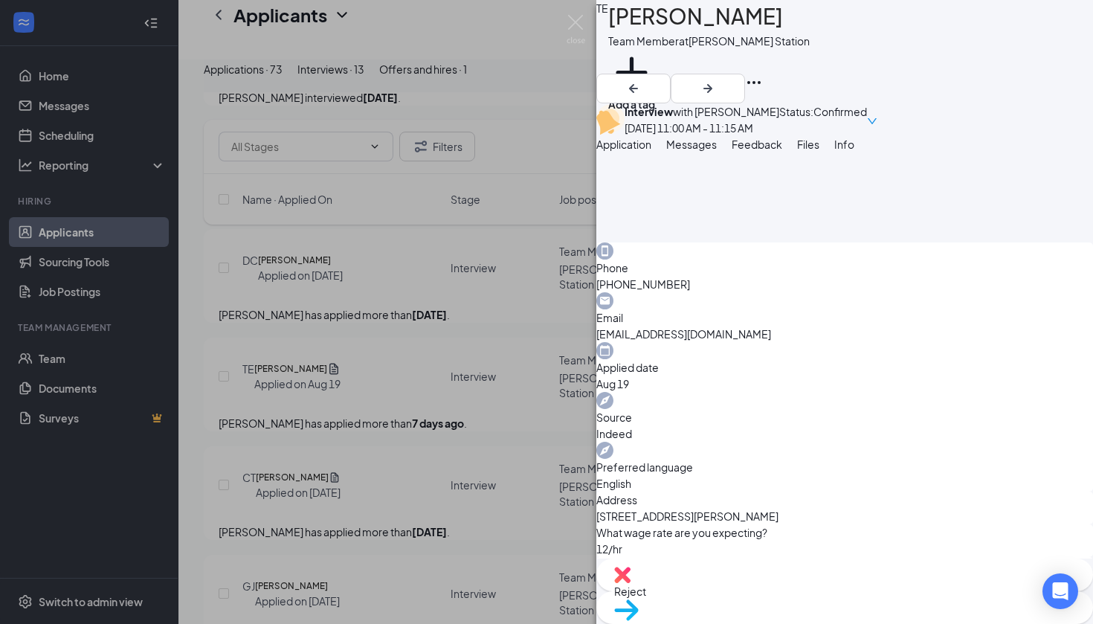
scroll to position [381, 0]
click at [539, 125] on div "TE [PERSON_NAME] Team Member at [PERSON_NAME][GEOGRAPHIC_DATA] Add a tag Interv…" at bounding box center [546, 312] width 1093 height 624
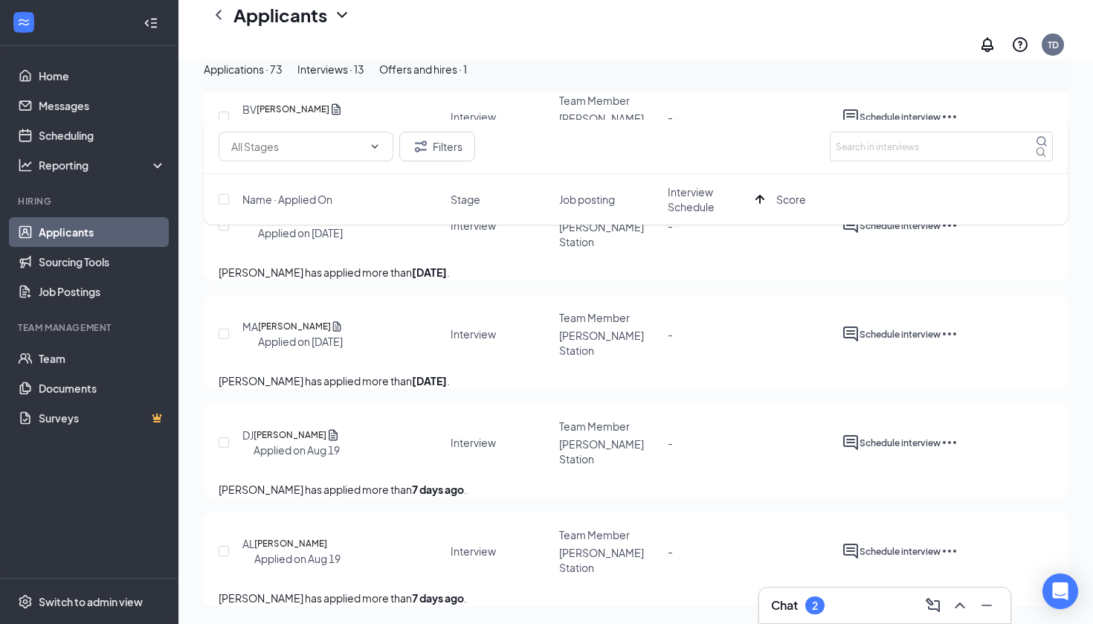
scroll to position [1164, 0]
click at [895, 149] on input "text" at bounding box center [941, 147] width 223 height 30
type input "T"
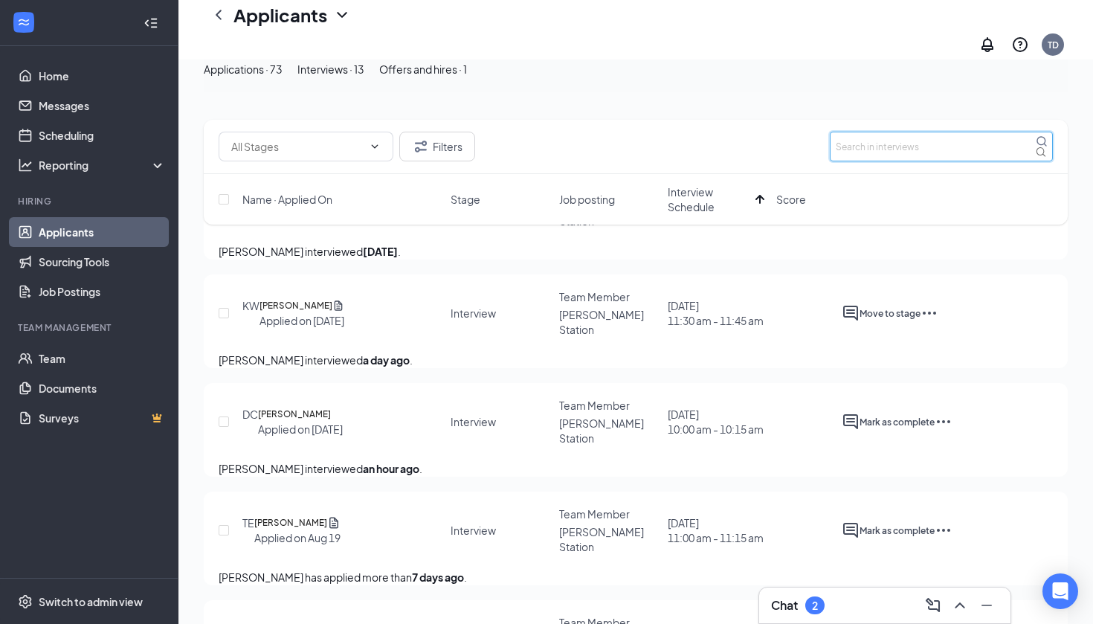
scroll to position [221, 0]
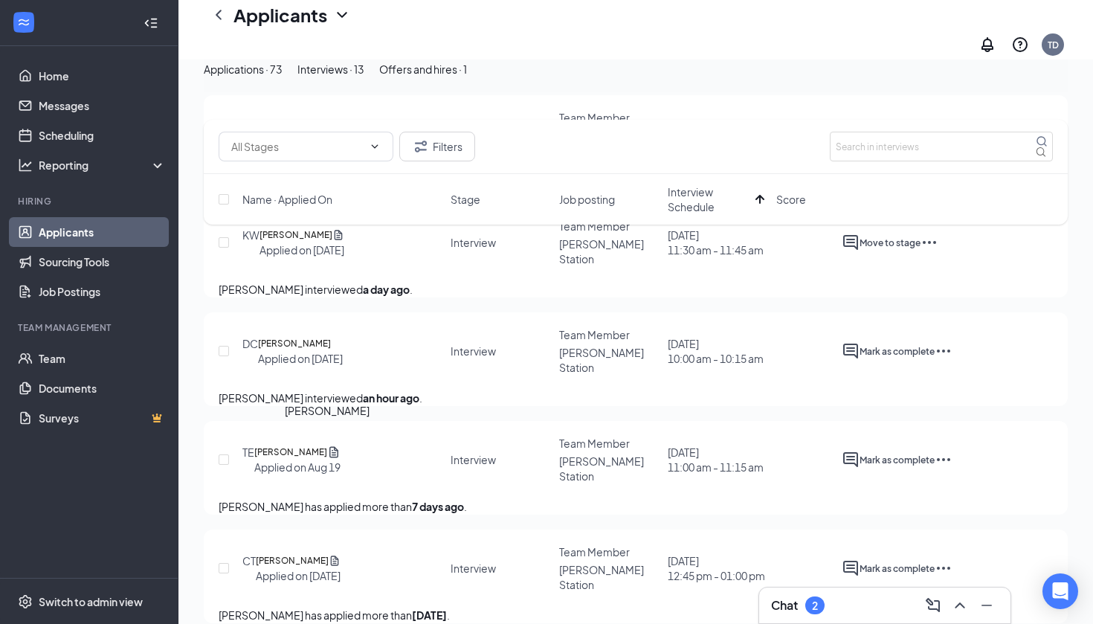
click at [327, 448] on h5 "[PERSON_NAME]" at bounding box center [290, 452] width 73 height 15
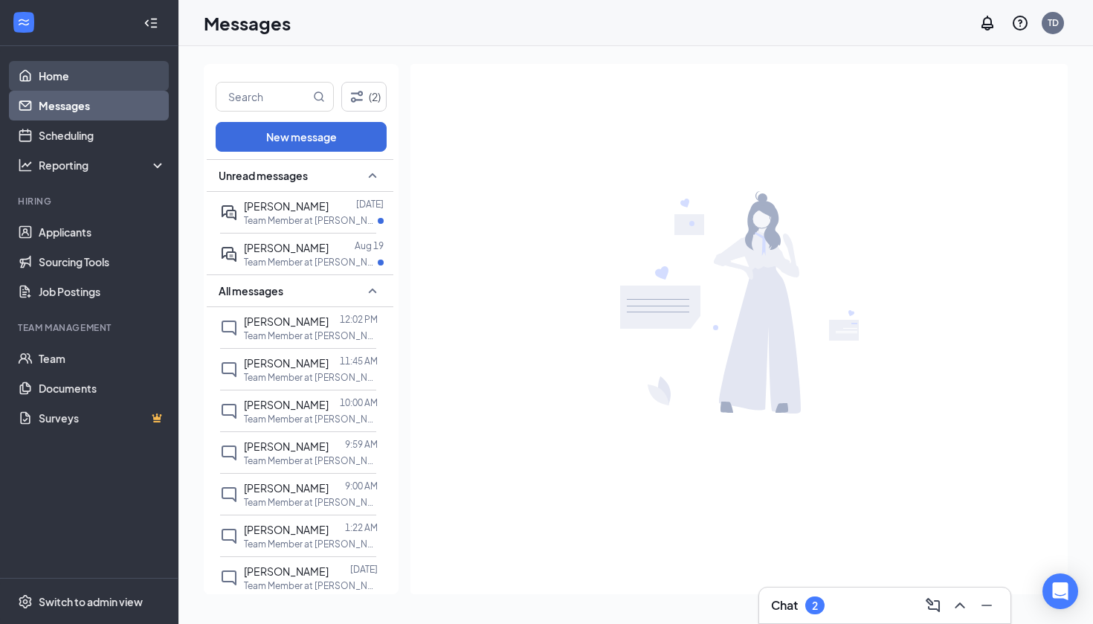
click at [83, 77] on link "Home" at bounding box center [102, 76] width 127 height 30
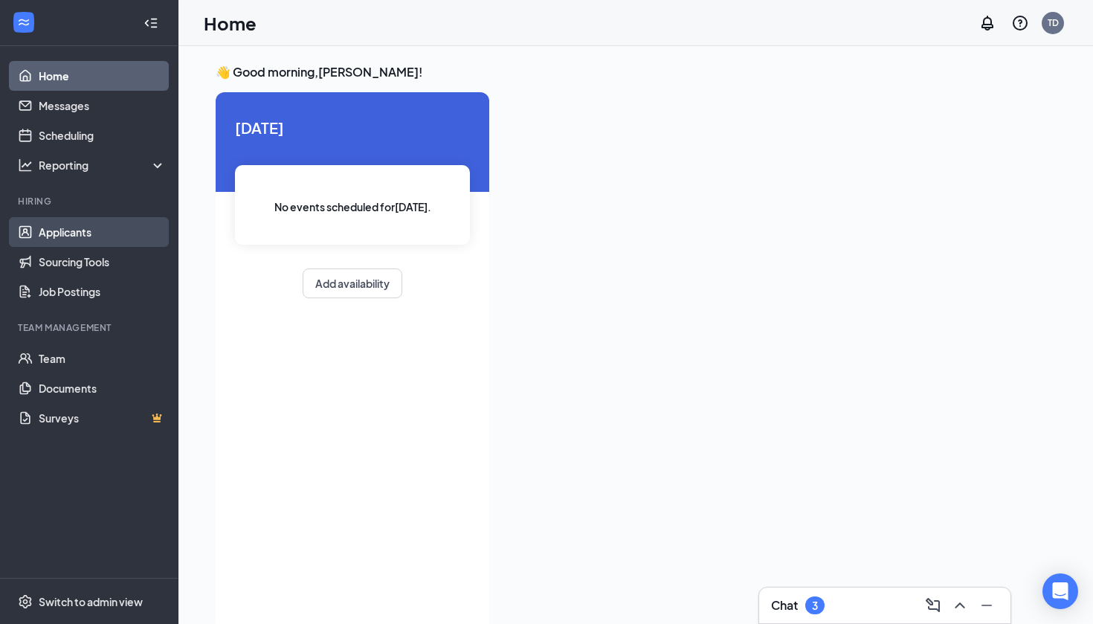
click at [83, 232] on link "Applicants" at bounding box center [102, 232] width 127 height 30
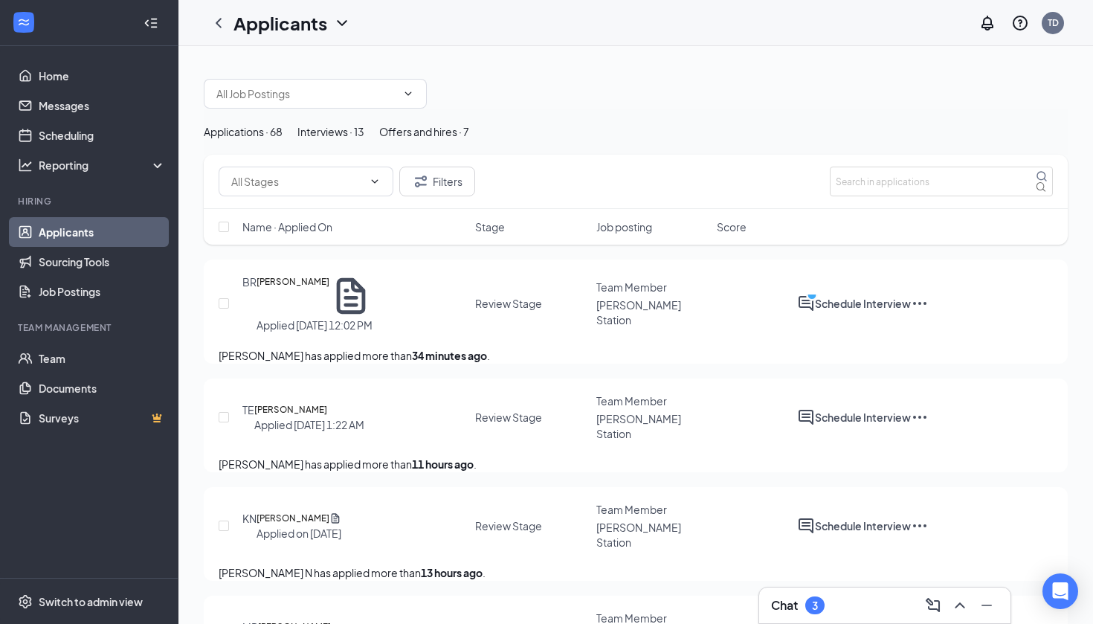
click at [364, 140] on div "Interviews · 13" at bounding box center [330, 131] width 67 height 16
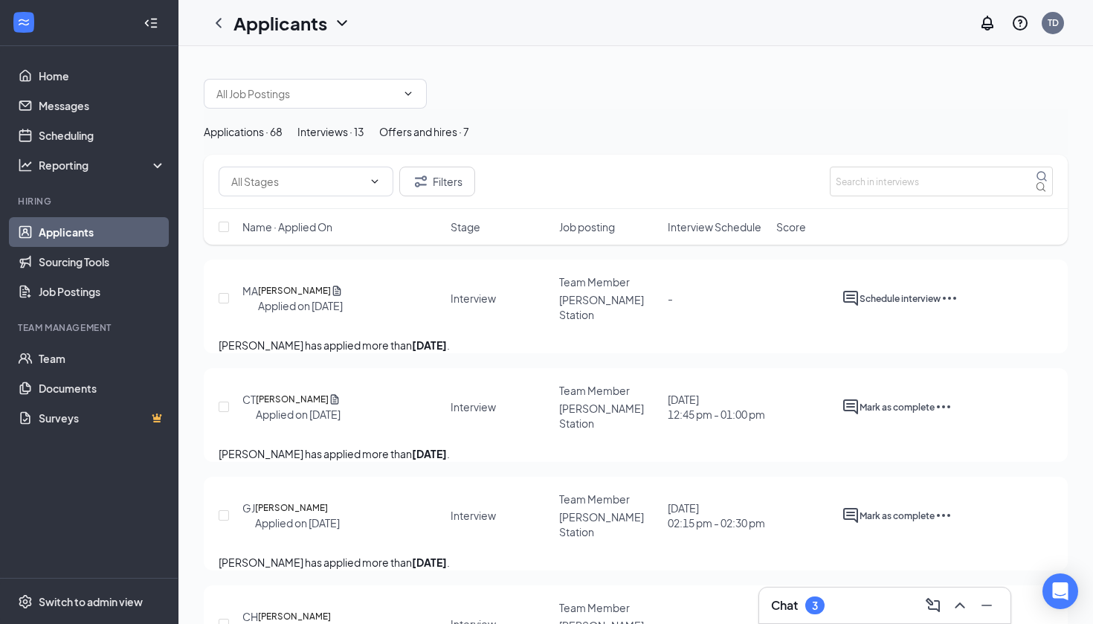
click at [723, 245] on div "Name · Applied On Stage Job posting Interview Schedule Score" at bounding box center [636, 227] width 864 height 36
click at [720, 234] on span "Interview Schedule" at bounding box center [715, 226] width 94 height 15
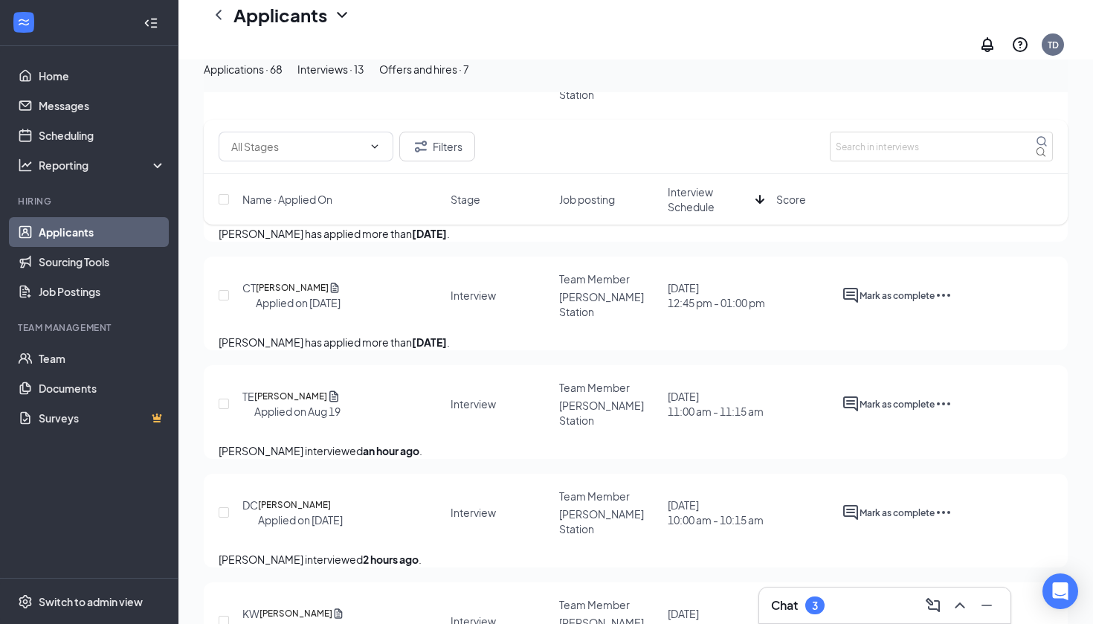
scroll to position [296, 0]
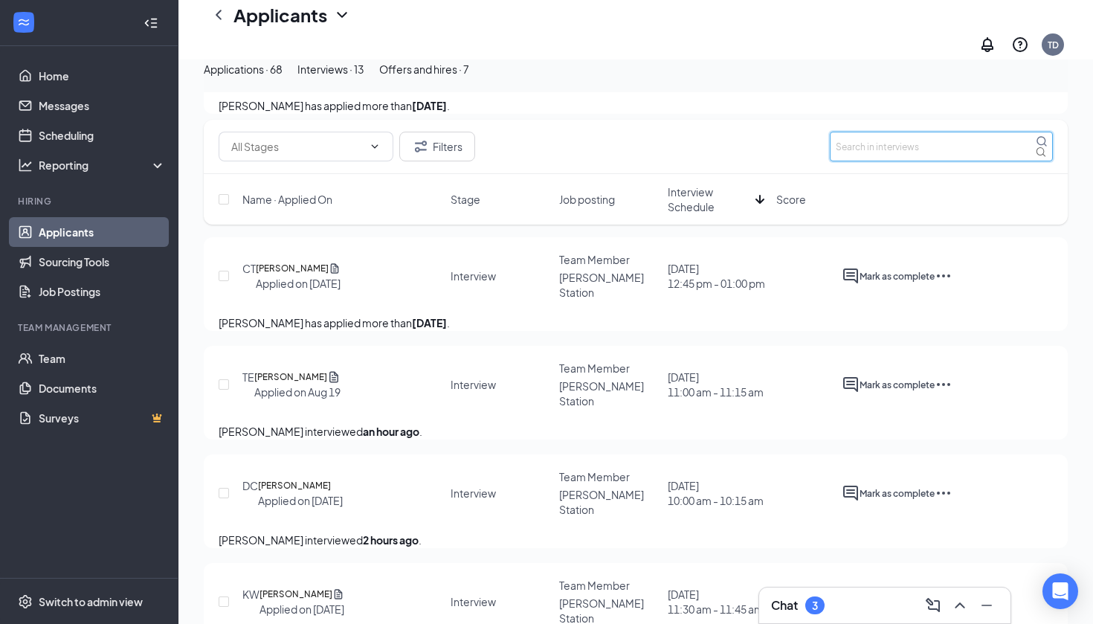
click at [880, 139] on input "text" at bounding box center [941, 147] width 223 height 30
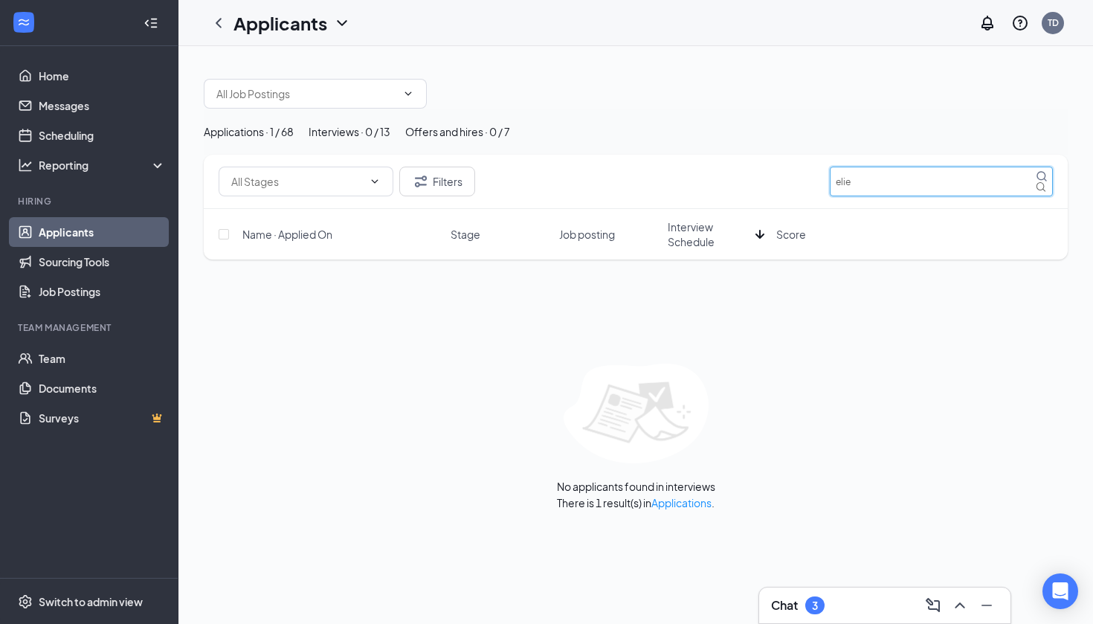
type input "elie"
click at [510, 140] on div "Offers and hires · 0 / 7" at bounding box center [457, 131] width 105 height 16
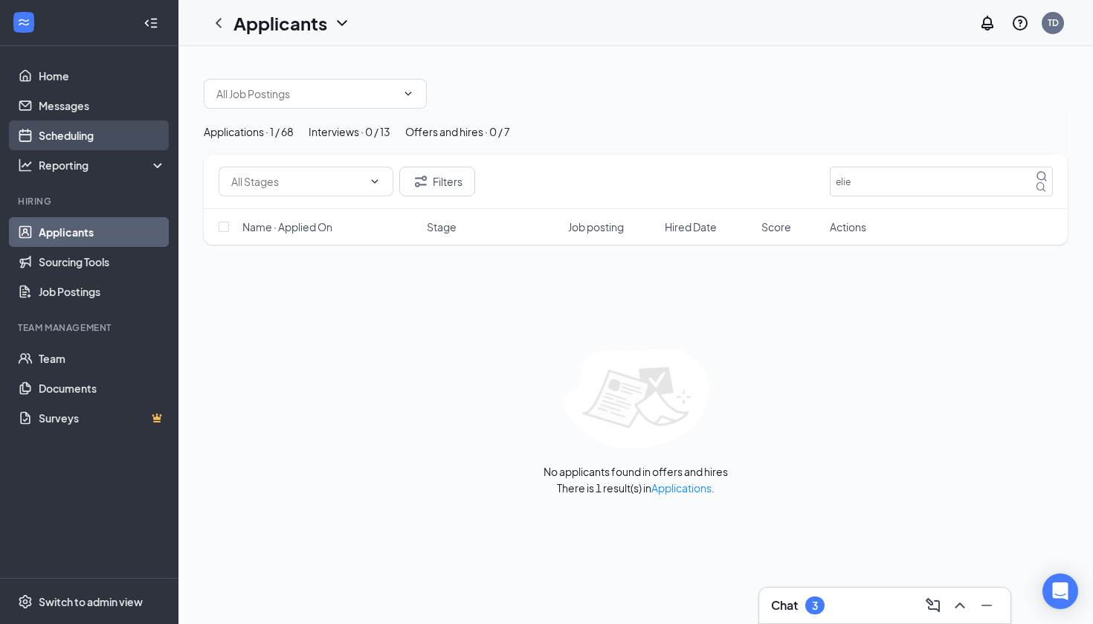
click at [57, 138] on link "Scheduling" at bounding box center [102, 135] width 127 height 30
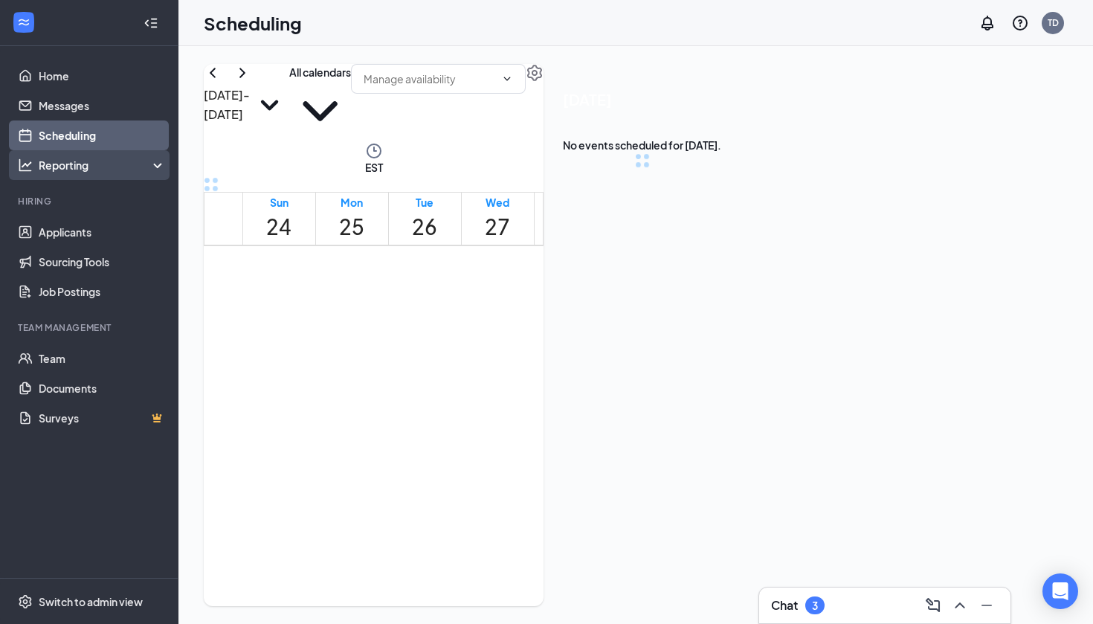
scroll to position [731, 0]
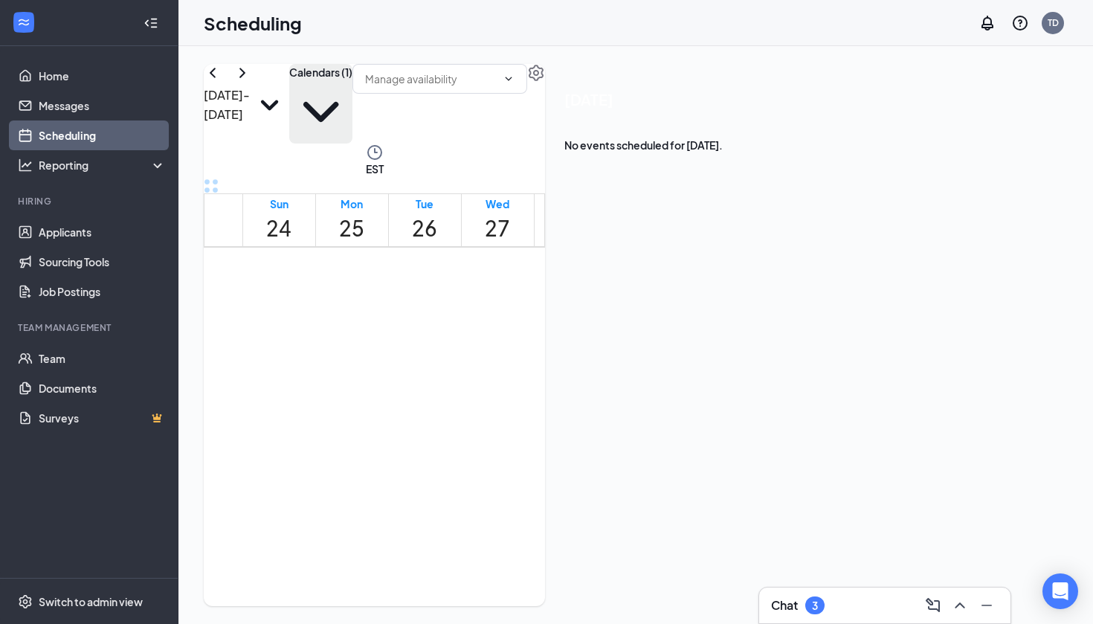
click at [352, 112] on button "Calendars (1)" at bounding box center [320, 104] width 63 height 80
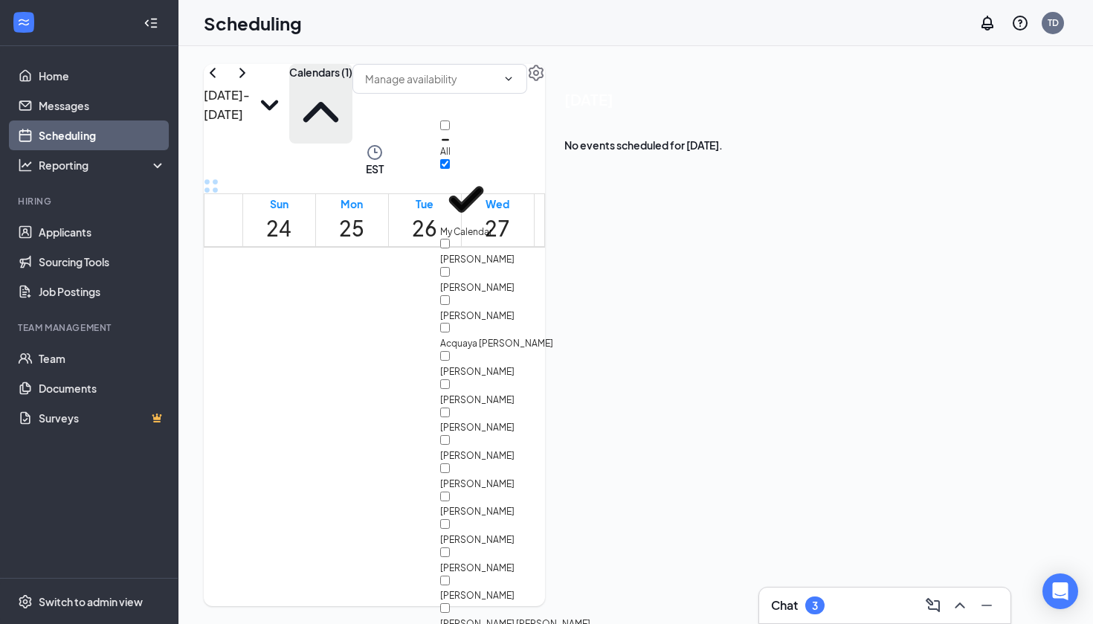
click at [352, 109] on icon "ChevronUp" at bounding box center [320, 111] width 63 height 63
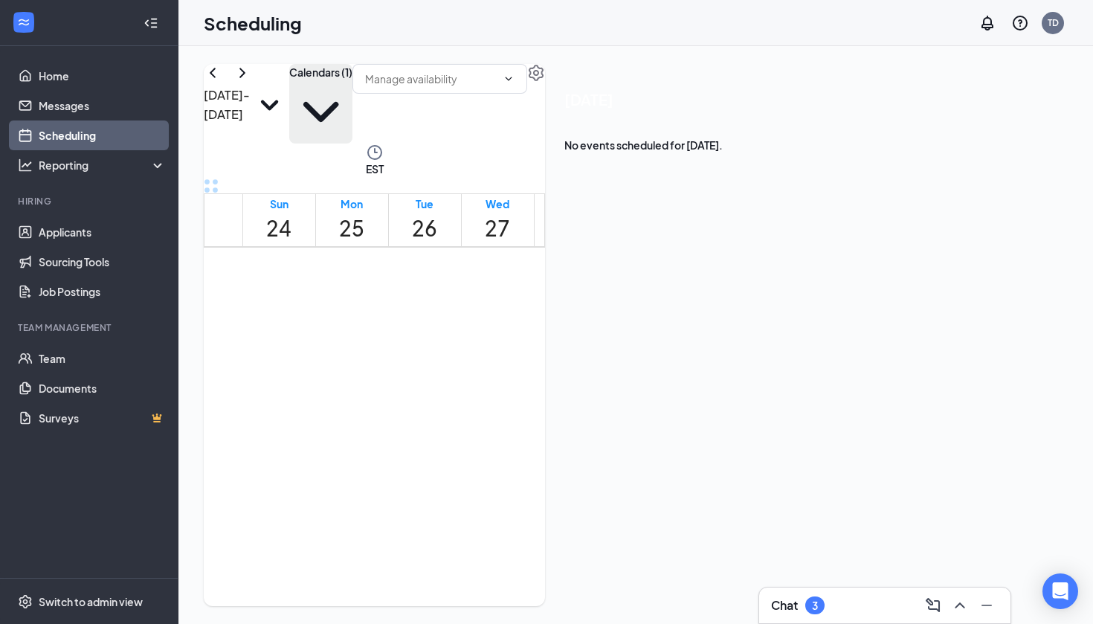
scroll to position [325, 0]
click at [497, 87] on input "text" at bounding box center [431, 79] width 132 height 16
click at [662, 137] on div "Delete all availability" at bounding box center [631, 128] width 97 height 16
type input "Delete all availability"
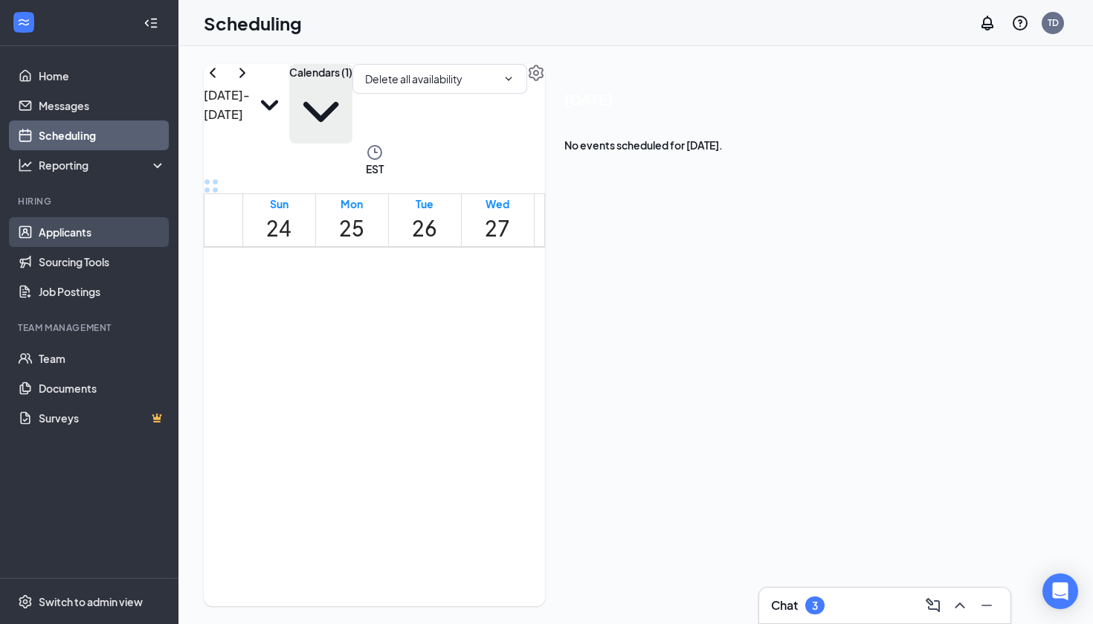
click at [74, 229] on link "Applicants" at bounding box center [102, 232] width 127 height 30
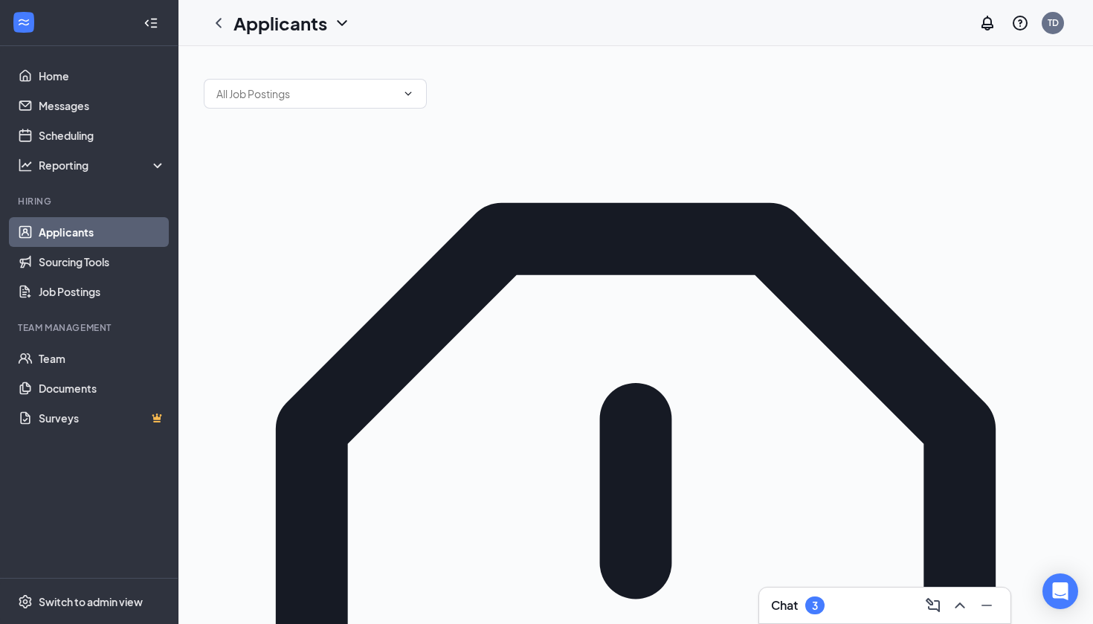
type input "Chanteria"
drag, startPoint x: 848, startPoint y: 312, endPoint x: 404, endPoint y: 216, distance: 454.0
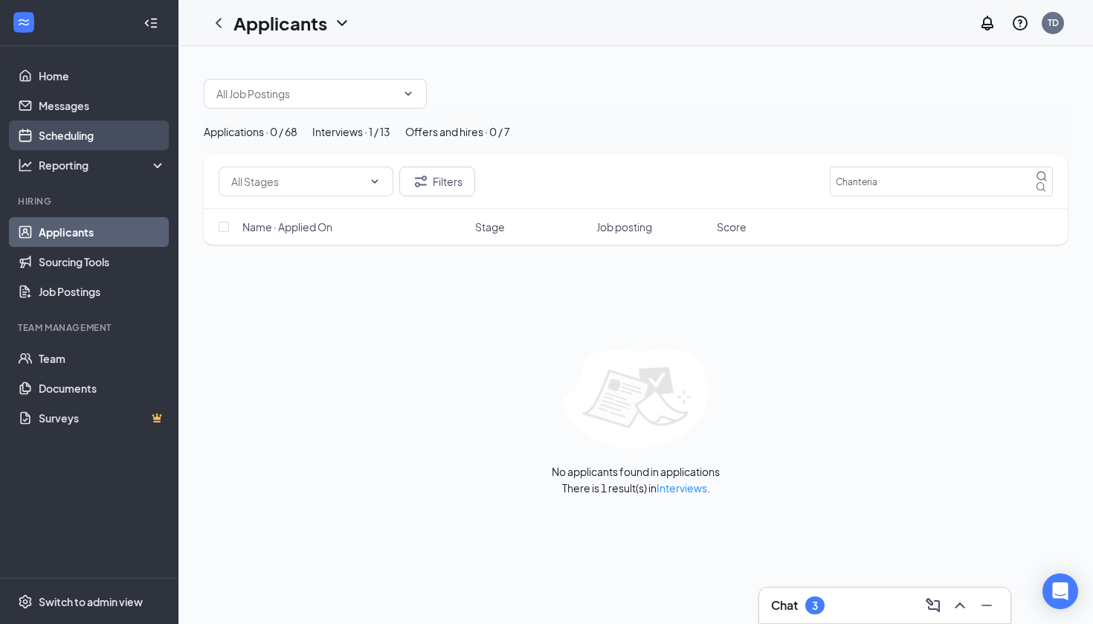
click at [74, 134] on link "Scheduling" at bounding box center [102, 135] width 127 height 30
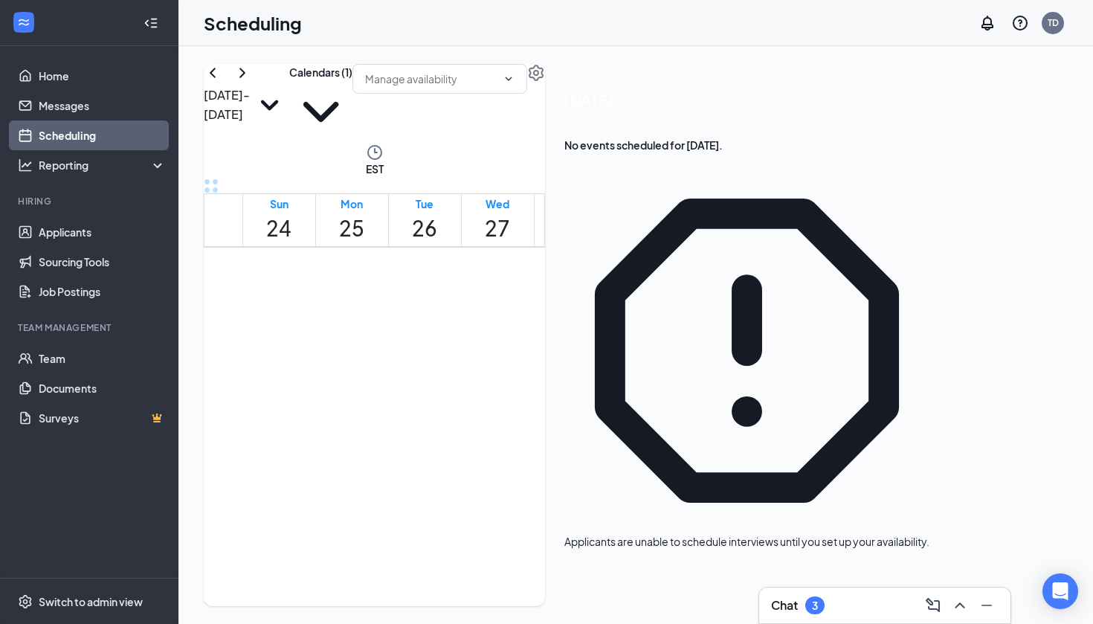
scroll to position [1573, 0]
click at [251, 82] on icon "ChevronRight" at bounding box center [242, 73] width 18 height 18
